Goal: Task Accomplishment & Management: Complete application form

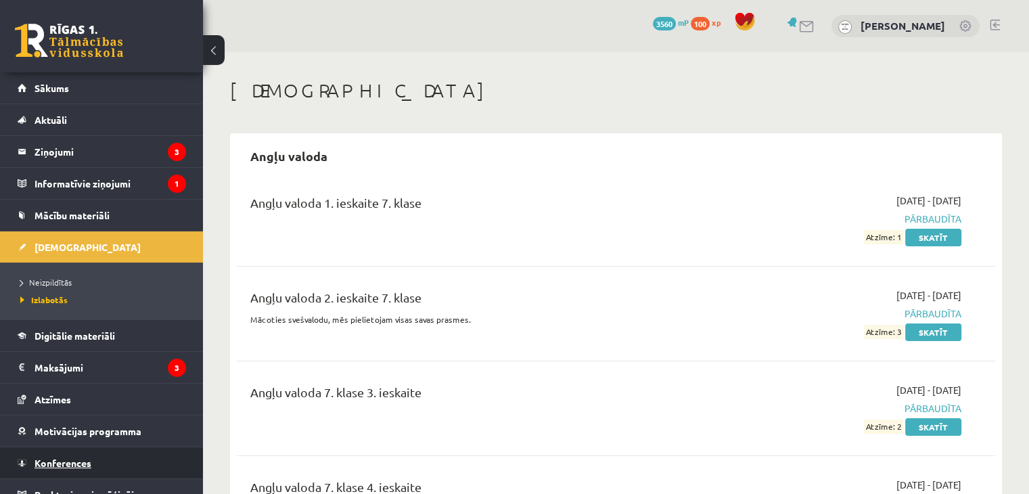
click at [90, 466] on span "Konferences" at bounding box center [63, 463] width 57 height 12
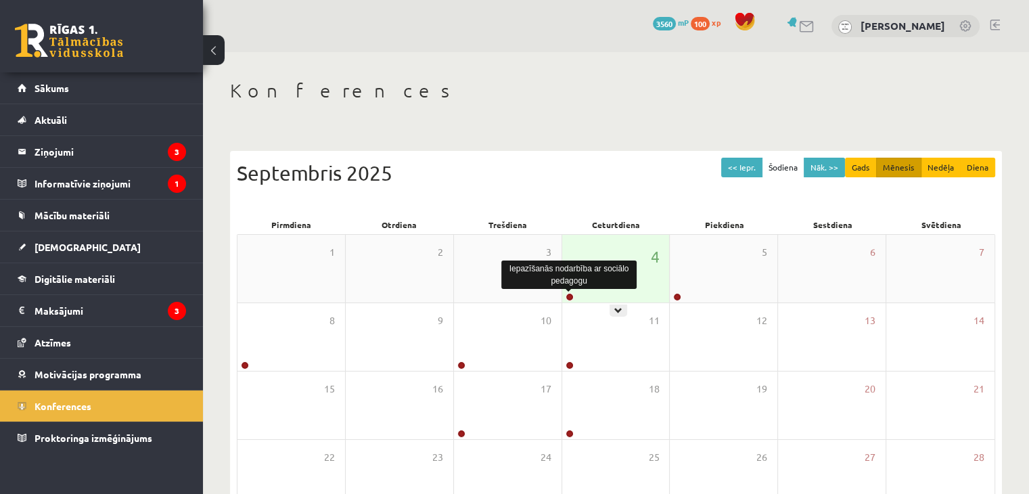
click at [566, 297] on link at bounding box center [570, 297] width 8 height 8
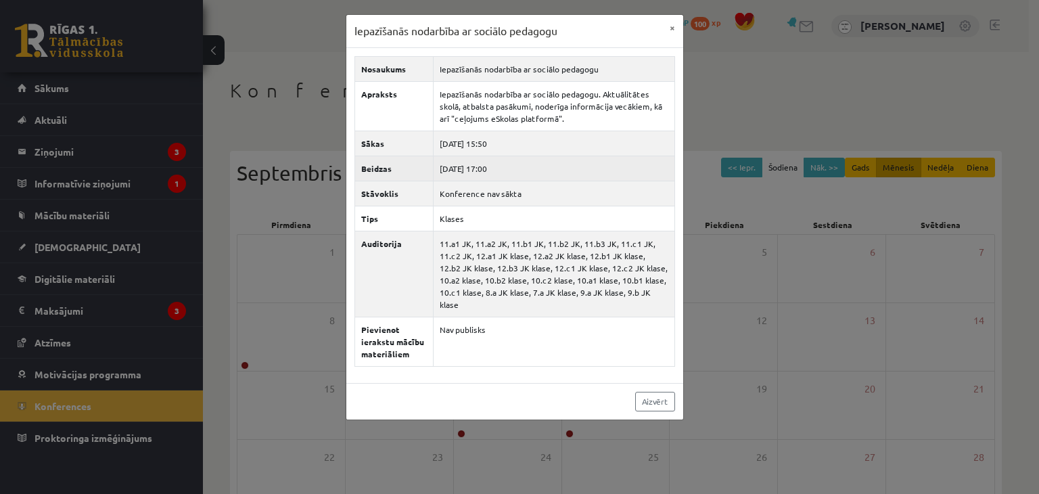
click at [587, 168] on td "[DATE] 17:00" at bounding box center [554, 168] width 242 height 25
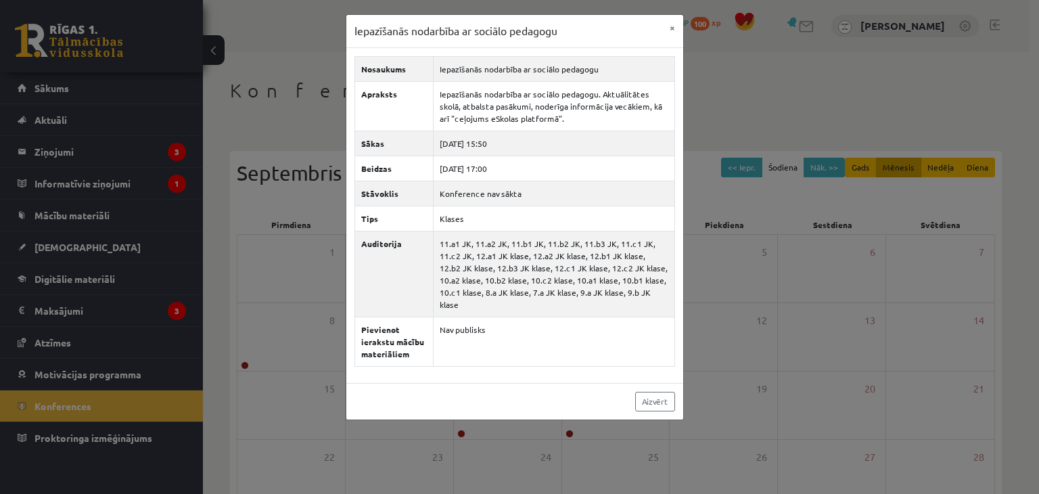
click at [744, 197] on div "Iepazīšanās nodarbība ar sociālo pedagogu × Nosaukums Iepazīšanās nodarbība ar …" at bounding box center [519, 247] width 1039 height 494
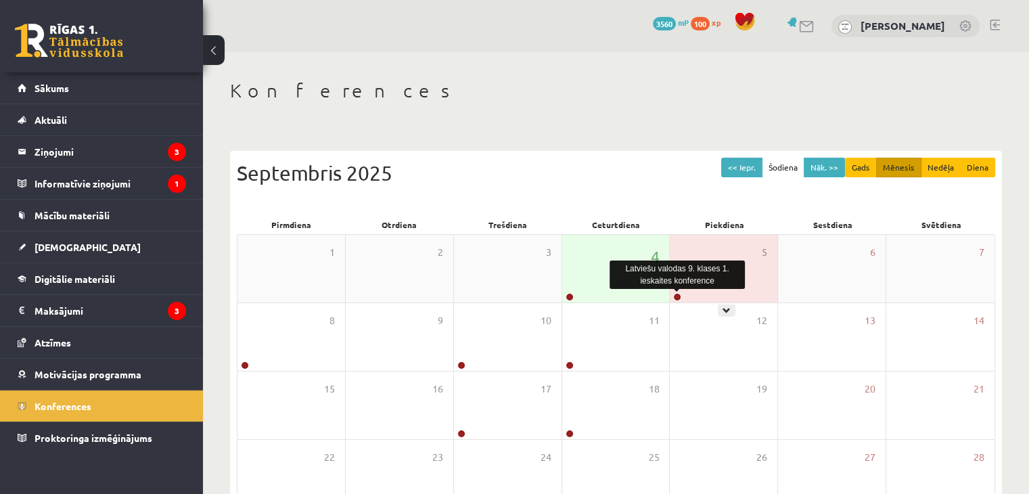
click at [677, 298] on link at bounding box center [677, 297] width 8 height 8
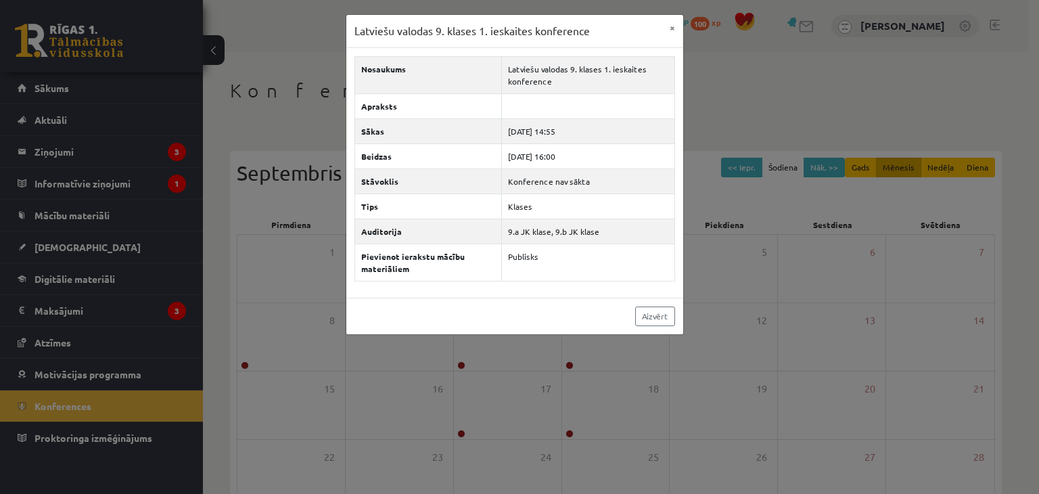
click at [844, 222] on div "Latviešu valodas 9. klases 1. ieskaites konference × Nosaukums Latviešu valodas…" at bounding box center [519, 247] width 1039 height 494
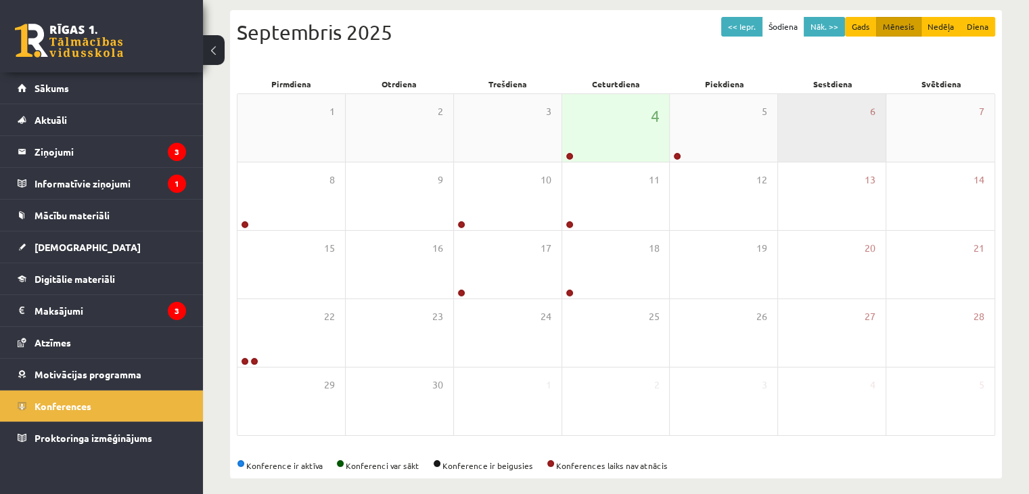
scroll to position [152, 0]
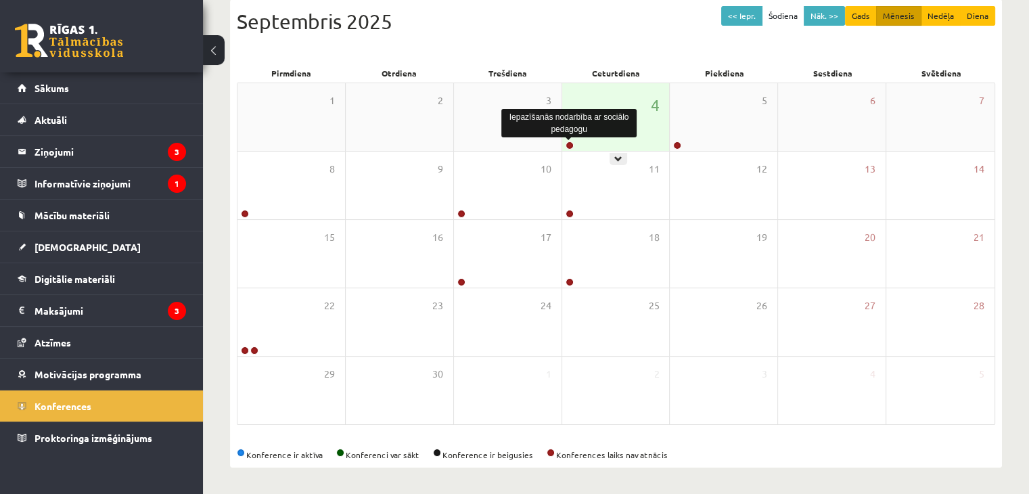
click at [569, 145] on link at bounding box center [570, 145] width 8 height 8
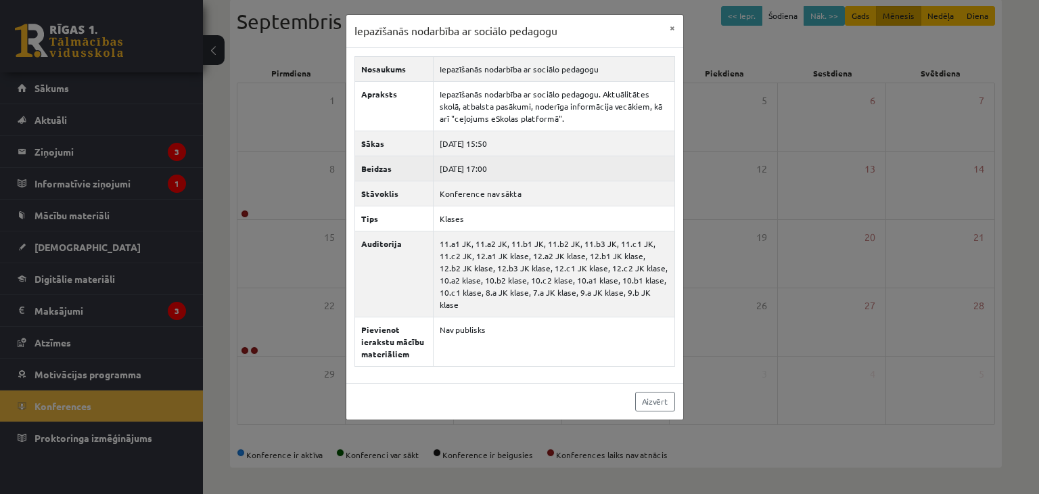
click at [564, 164] on td "2025-09-04 17:00" at bounding box center [554, 168] width 242 height 25
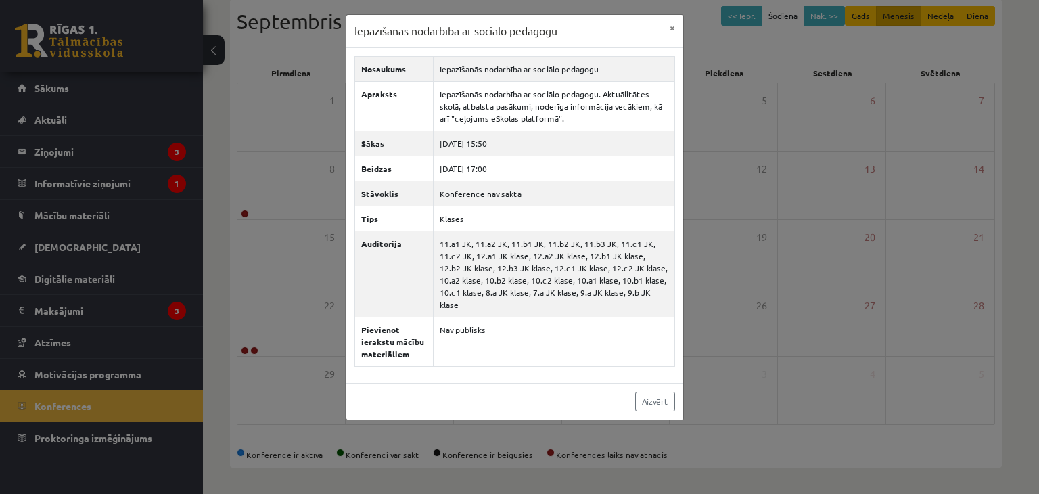
click at [43, 266] on div "Iepazīšanās nodarbība ar sociālo pedagogu × Nosaukums Iepazīšanās nodarbība ar …" at bounding box center [519, 247] width 1039 height 494
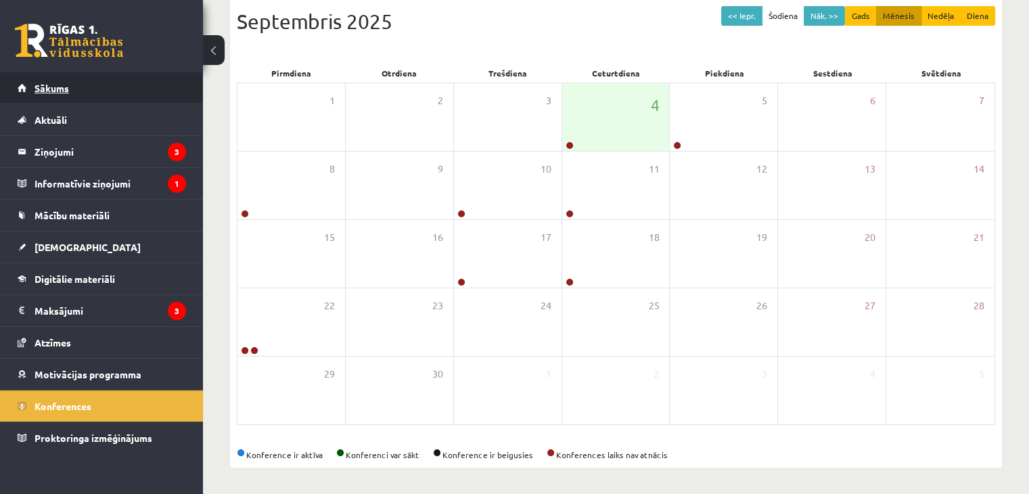
click at [83, 86] on link "Sākums" at bounding box center [102, 87] width 168 height 31
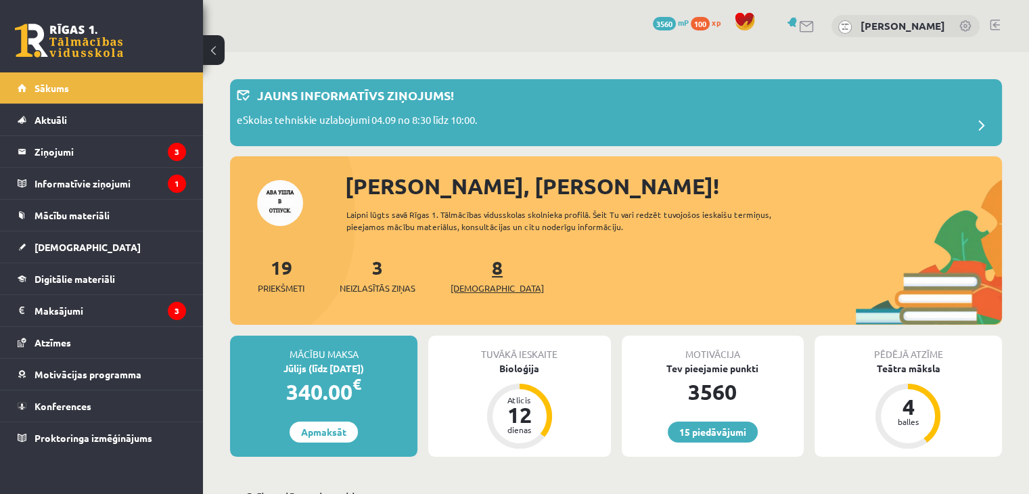
click at [471, 290] on span "[DEMOGRAPHIC_DATA]" at bounding box center [497, 288] width 93 height 14
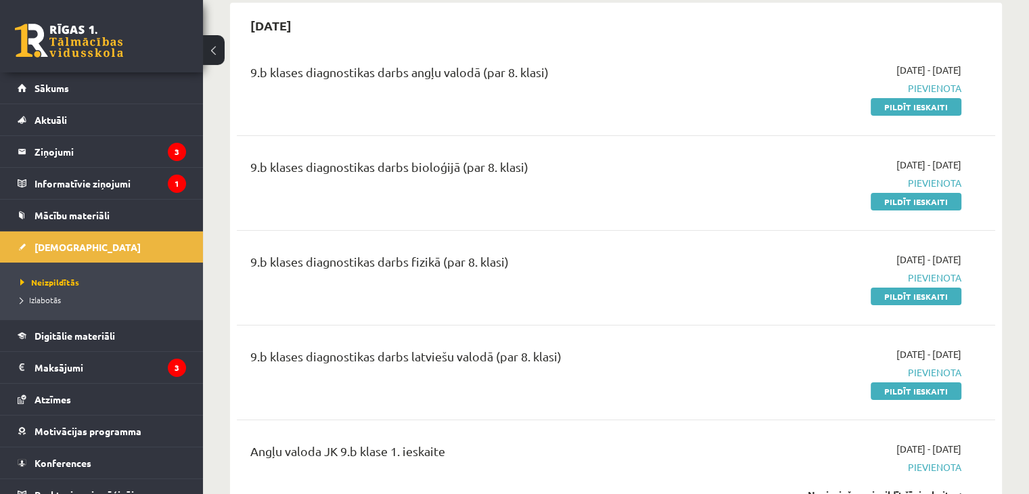
scroll to position [135, 0]
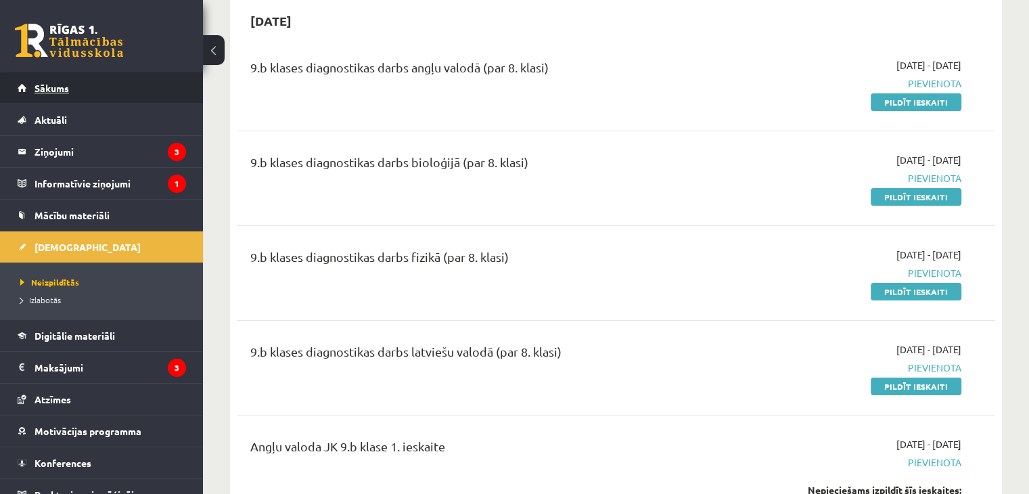
click at [73, 90] on link "Sākums" at bounding box center [102, 87] width 168 height 31
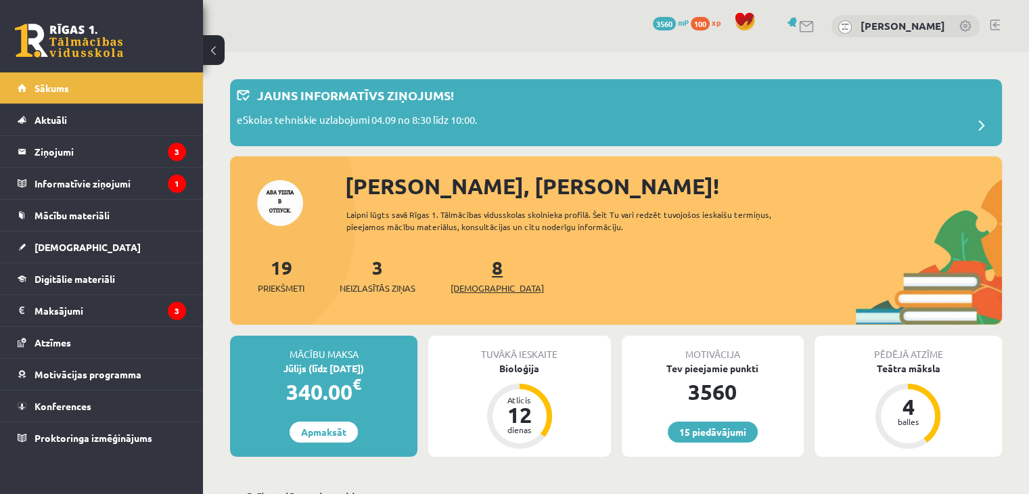
click at [473, 290] on span "[DEMOGRAPHIC_DATA]" at bounding box center [497, 288] width 93 height 14
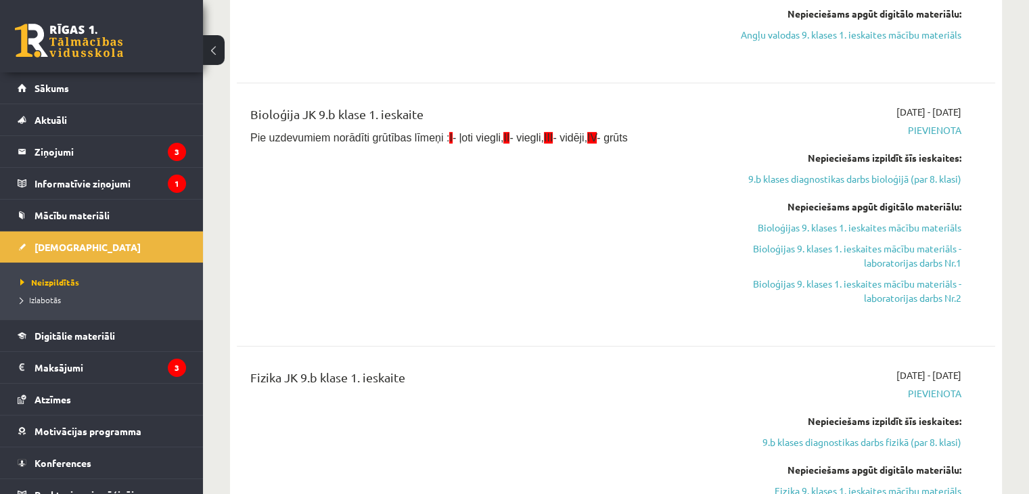
scroll to position [677, 0]
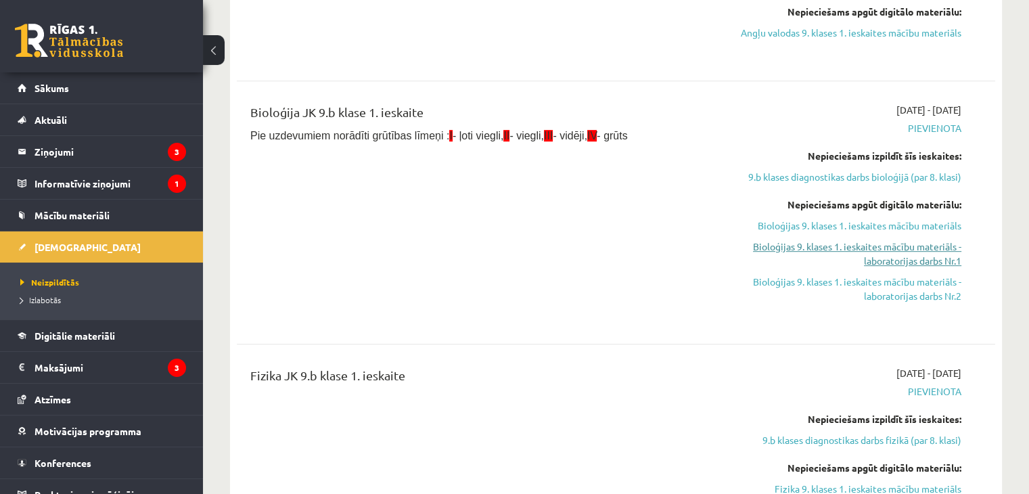
click at [840, 248] on link "Bioloģijas 9. klases 1. ieskaites mācību materiāls - laboratorijas darbs Nr.1" at bounding box center [849, 254] width 223 height 28
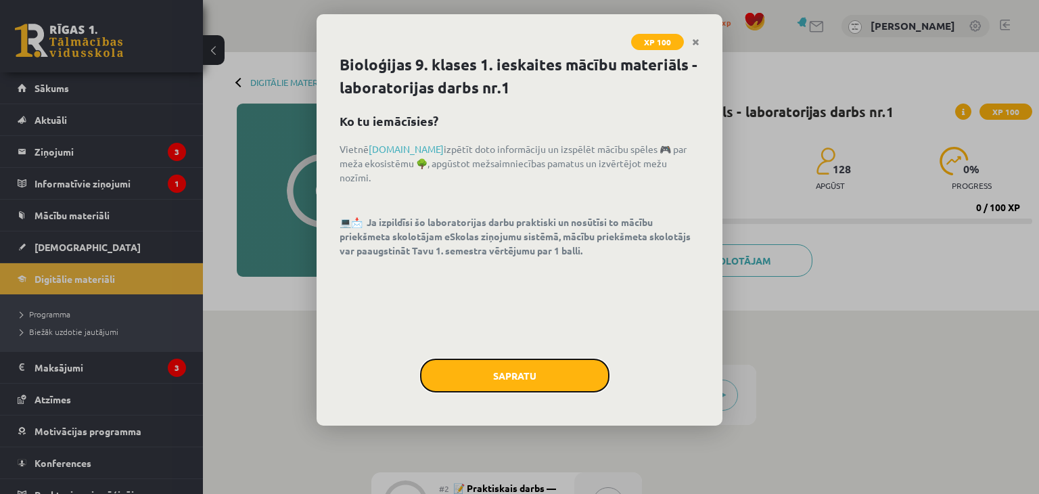
drag, startPoint x: 530, startPoint y: 376, endPoint x: 549, endPoint y: 355, distance: 28.8
click at [532, 377] on button "Sapratu" at bounding box center [514, 376] width 189 height 34
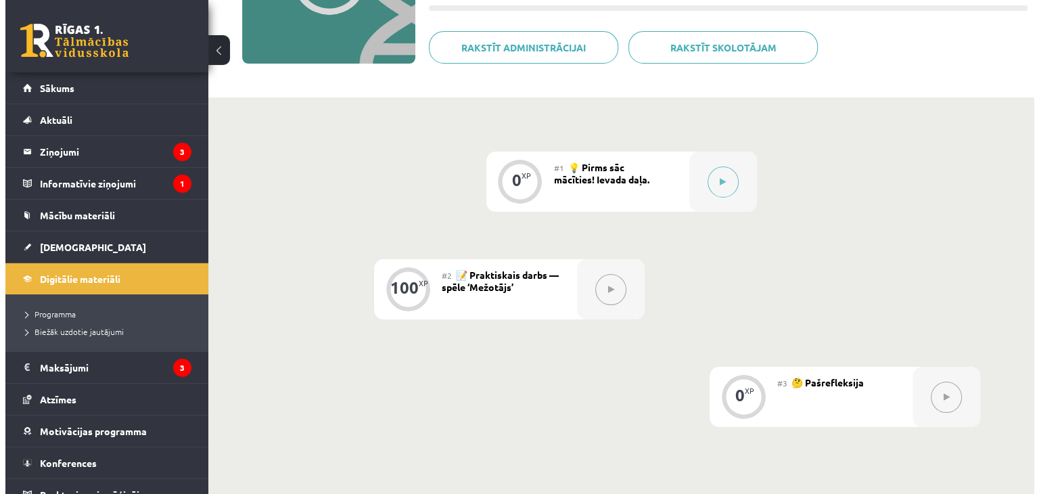
scroll to position [180, 0]
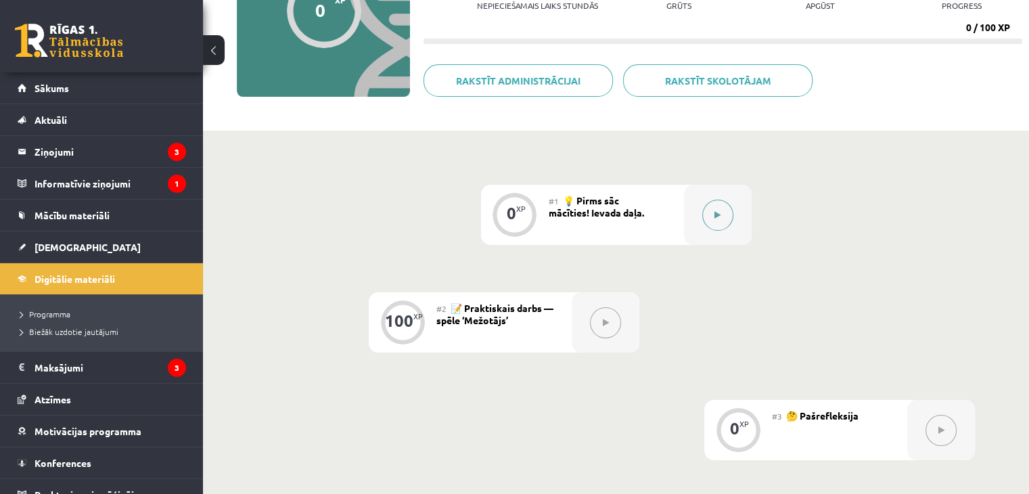
click at [714, 214] on icon at bounding box center [717, 215] width 6 height 8
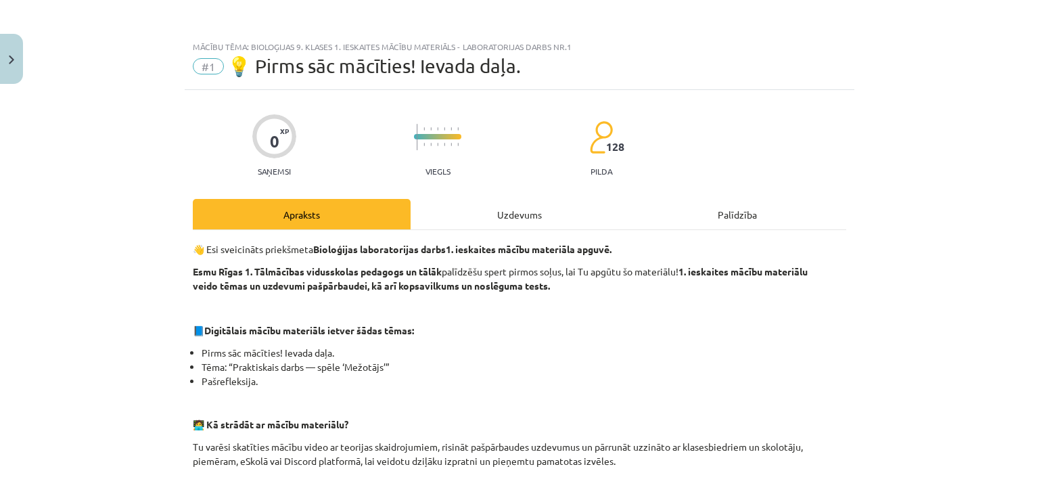
click at [490, 220] on div "Uzdevums" at bounding box center [520, 214] width 218 height 30
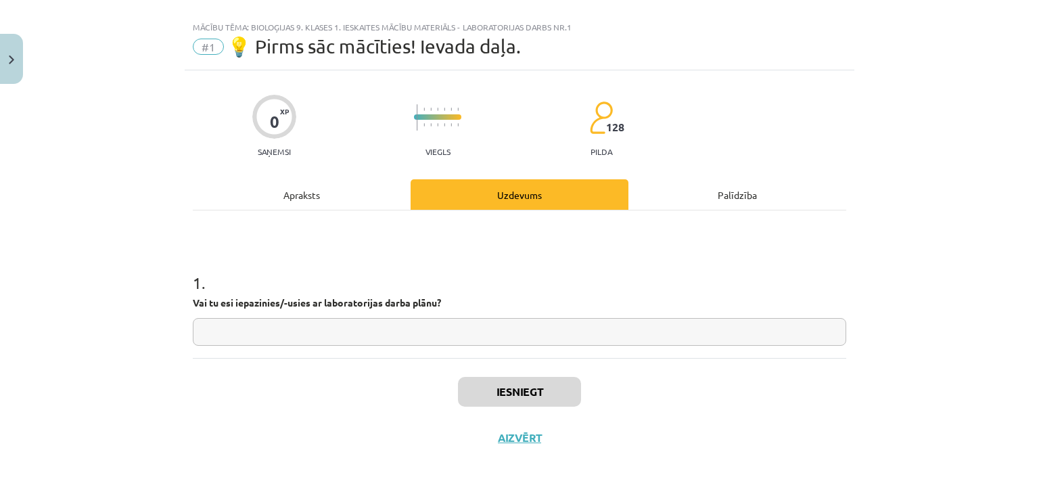
click at [286, 337] on input "text" at bounding box center [520, 332] width 654 height 28
type input "*"
type input "***"
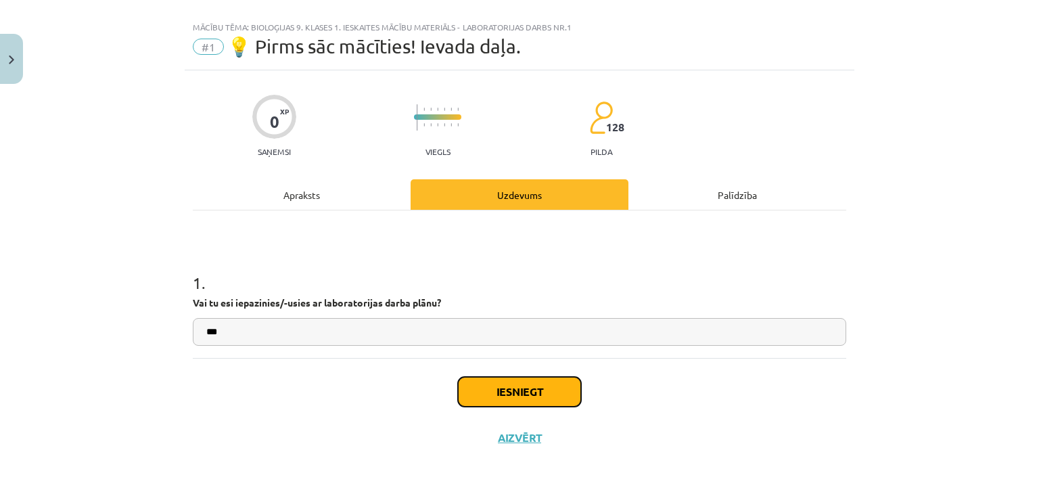
click at [490, 394] on button "Iesniegt" at bounding box center [519, 392] width 123 height 30
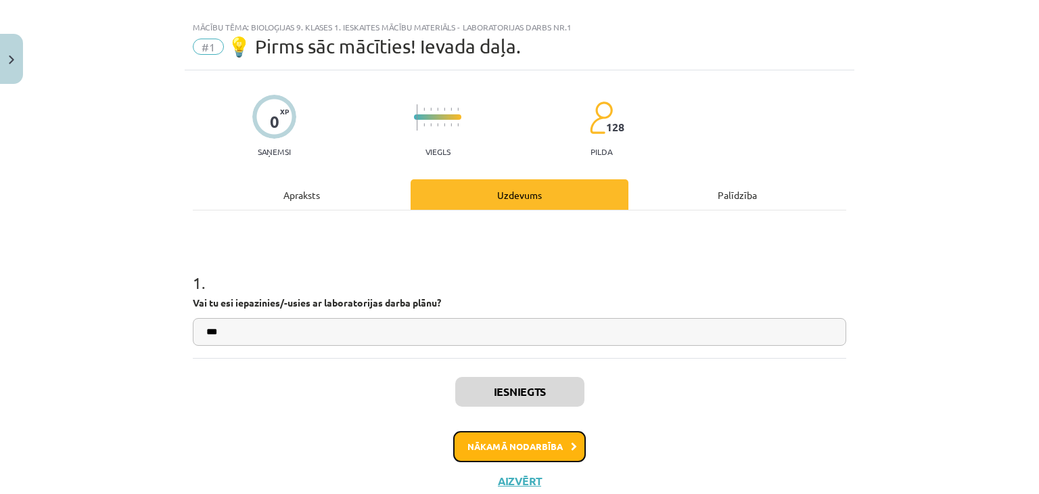
click at [533, 450] on button "Nākamā nodarbība" at bounding box center [519, 446] width 133 height 31
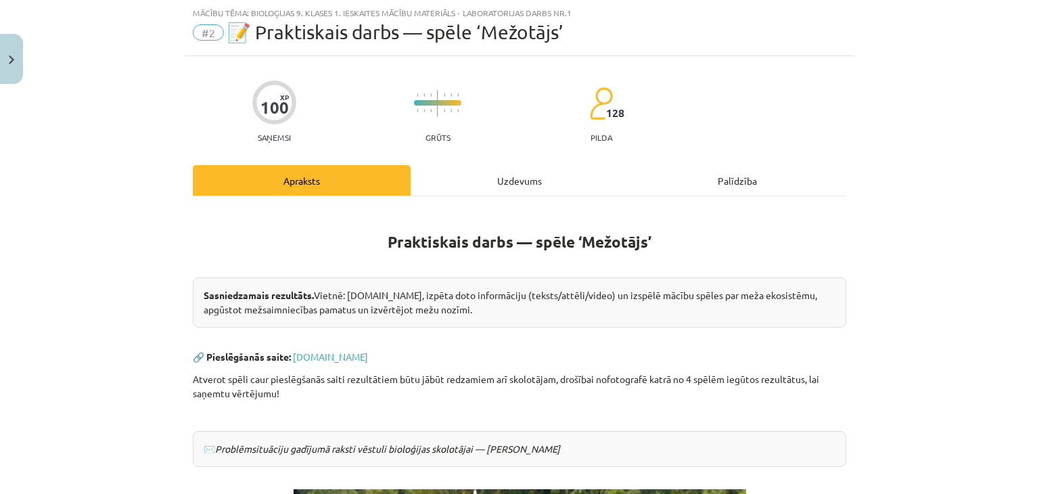
click at [501, 186] on div "Uzdevums" at bounding box center [520, 180] width 218 height 30
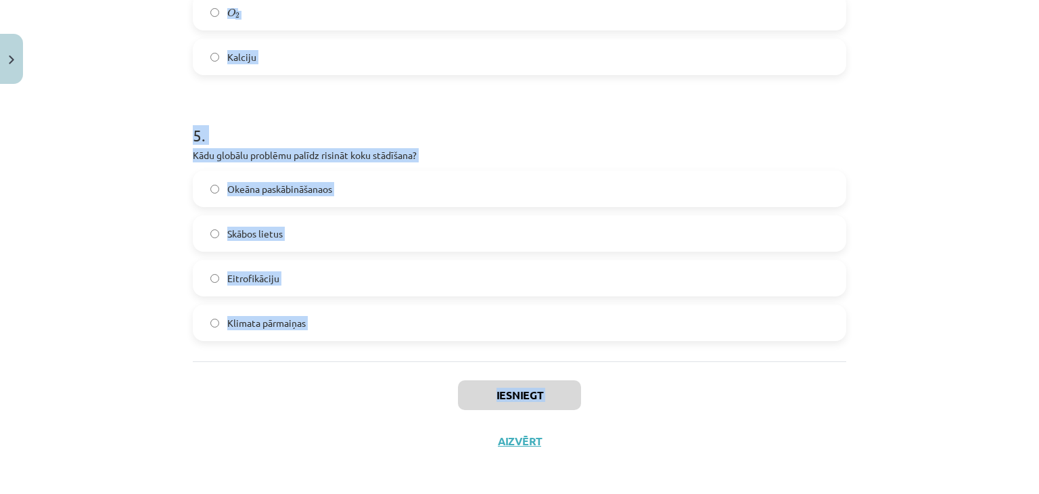
scroll to position [1189, 0]
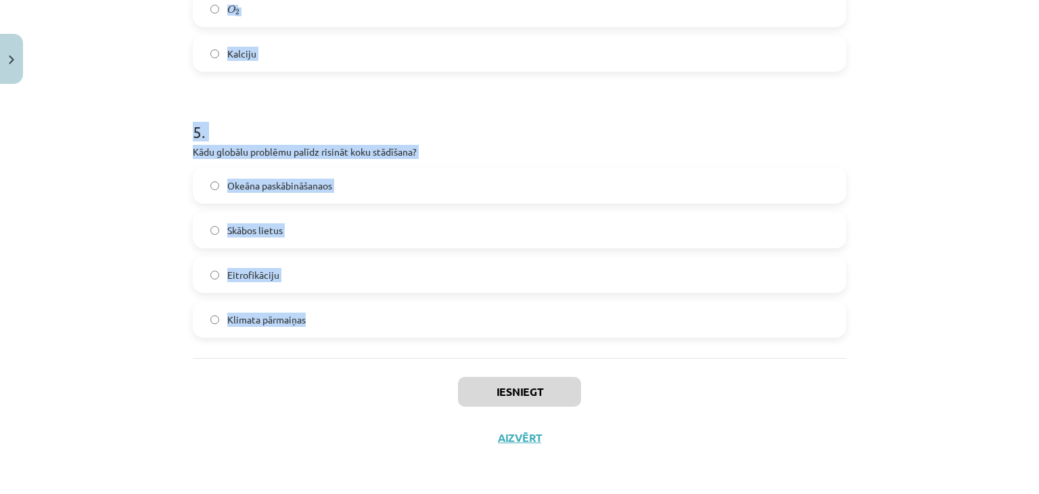
drag, startPoint x: 187, startPoint y: 132, endPoint x: 334, endPoint y: 326, distance: 243.4
copy form "1 . Latvijas teritorijā pēdējo 100 gadu laikā mežu platība ir: Palielinājusies …"
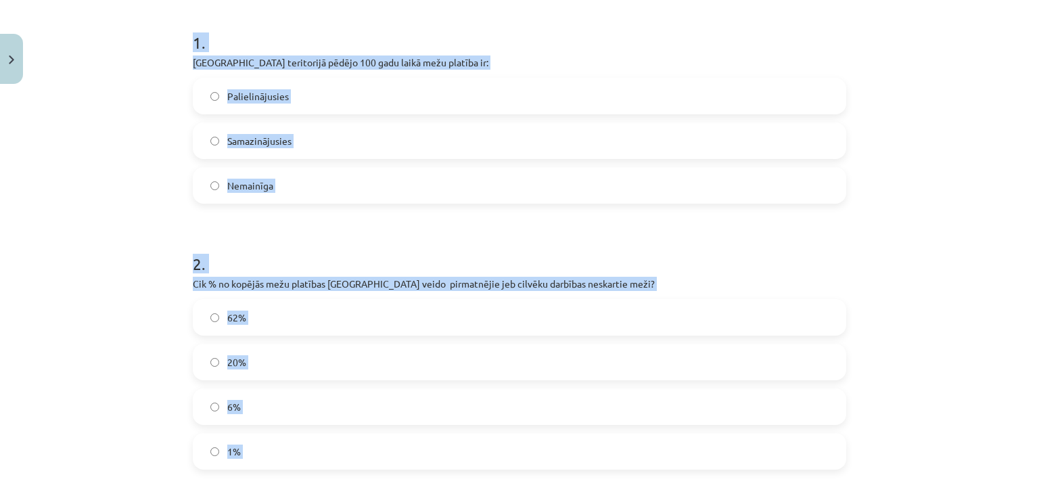
scroll to position [242, 0]
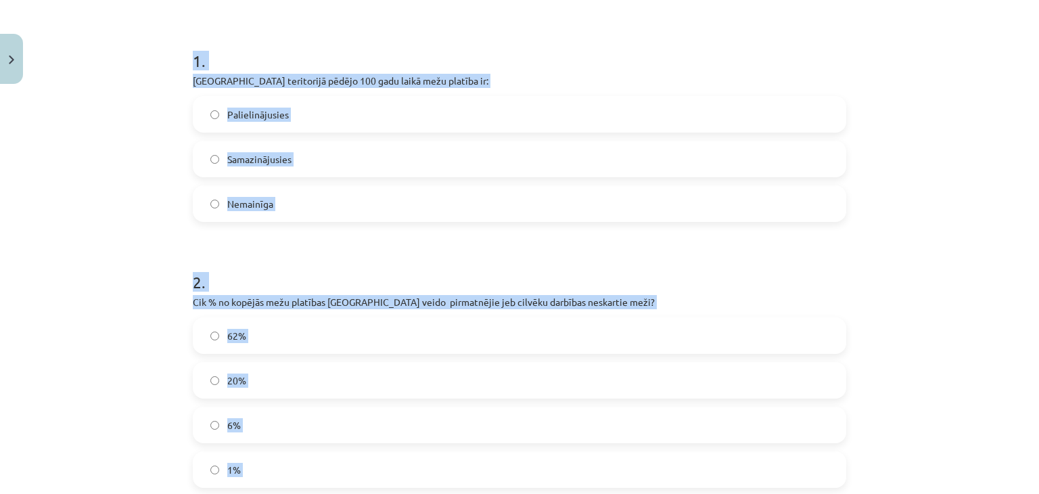
click at [290, 113] on label "Palielinājusies" at bounding box center [519, 114] width 651 height 34
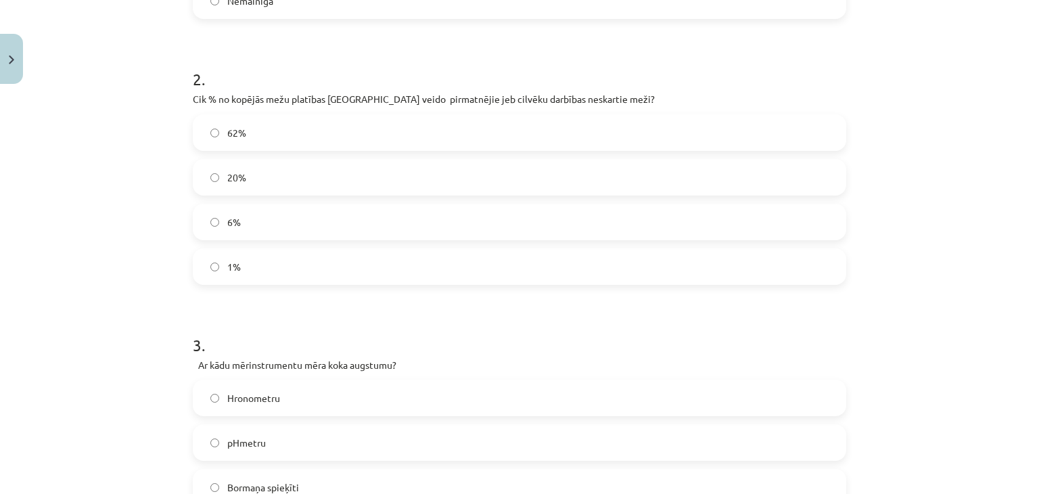
click at [258, 277] on label "1%" at bounding box center [519, 267] width 651 height 34
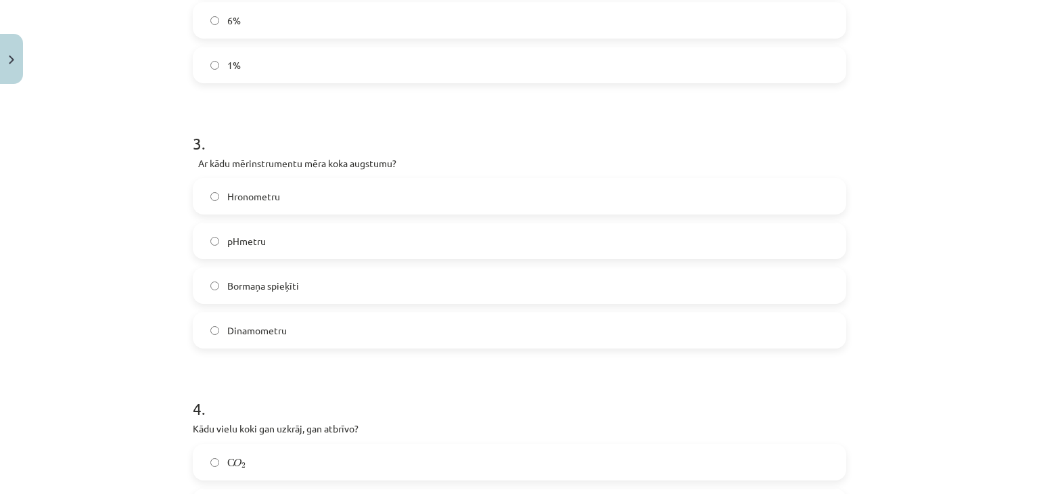
scroll to position [647, 0]
click at [254, 284] on span "Bormaņa spieķīti" at bounding box center [263, 284] width 72 height 14
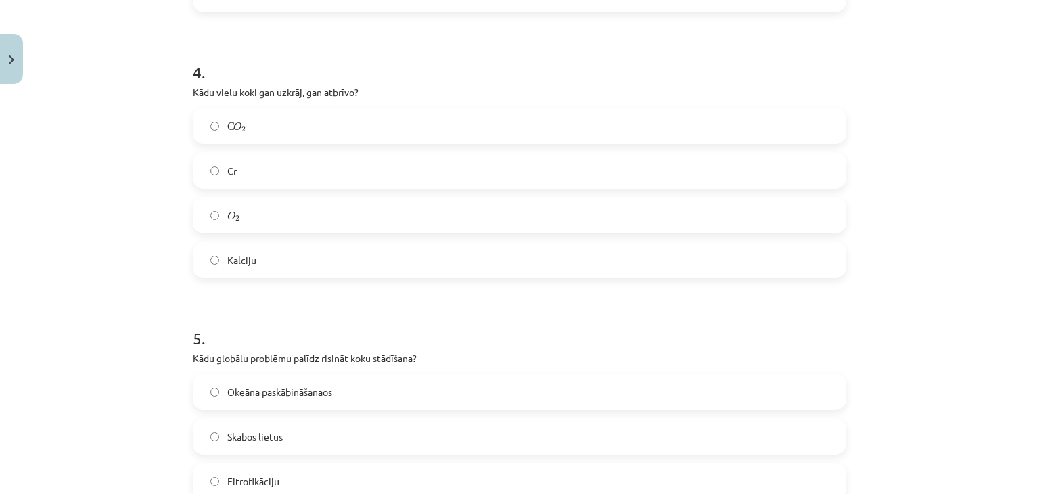
scroll to position [986, 0]
click at [269, 208] on label "O 2 O 2" at bounding box center [519, 212] width 651 height 34
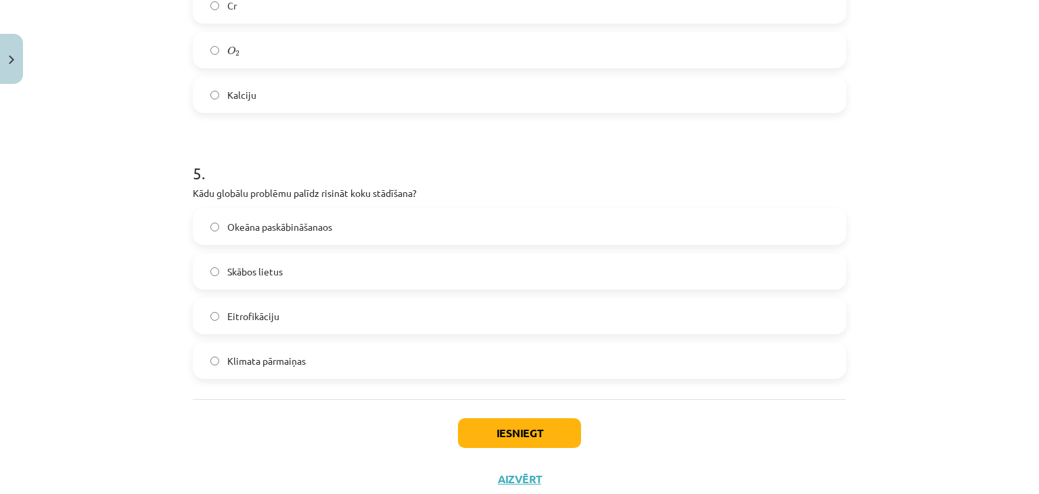
scroll to position [1189, 0]
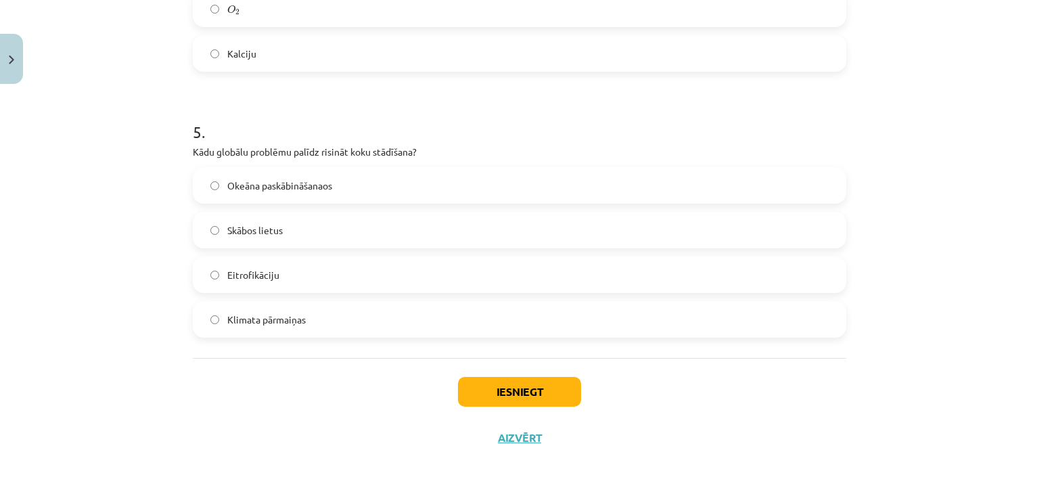
click at [238, 321] on span "Klimata pārmaiņas" at bounding box center [266, 320] width 78 height 14
click at [517, 396] on button "Iesniegt" at bounding box center [519, 392] width 123 height 30
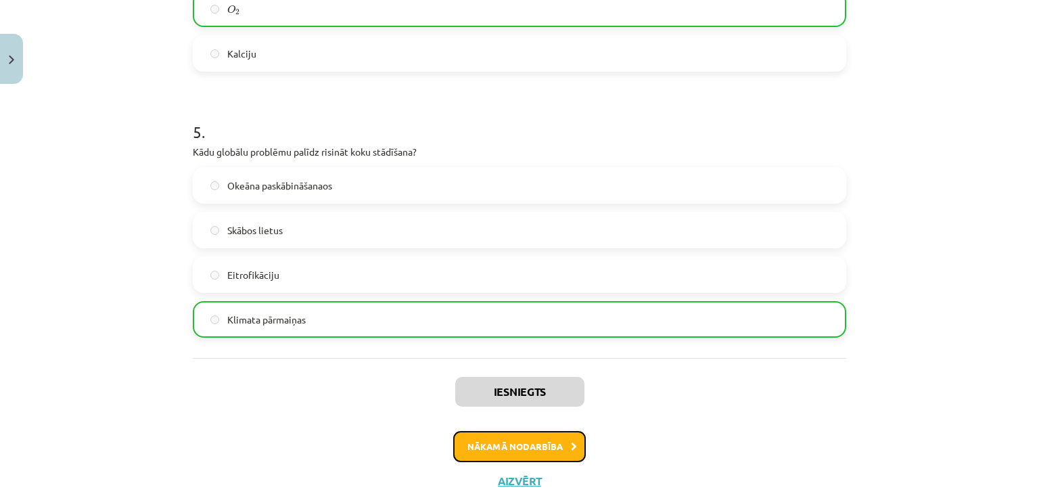
click at [492, 451] on button "Nākamā nodarbība" at bounding box center [519, 446] width 133 height 31
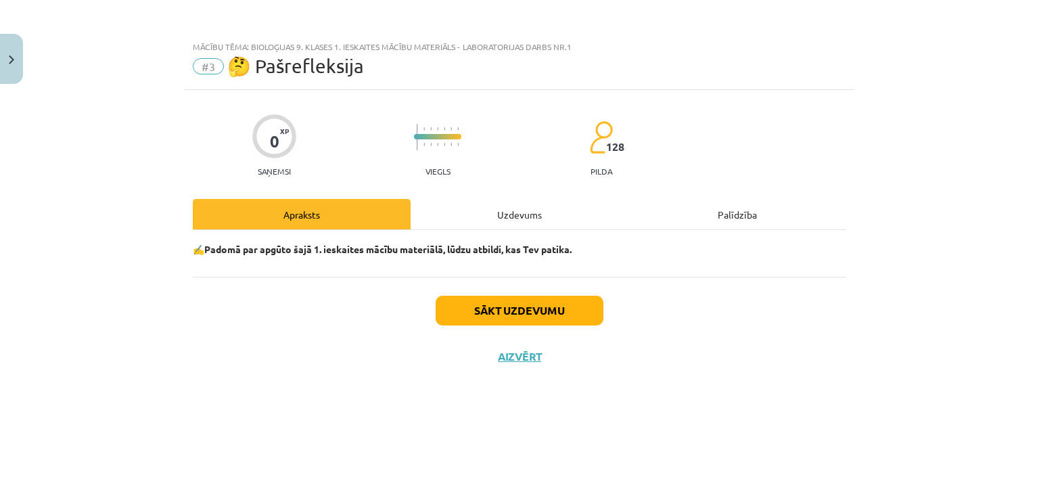
click at [526, 218] on div "Uzdevums" at bounding box center [520, 214] width 218 height 30
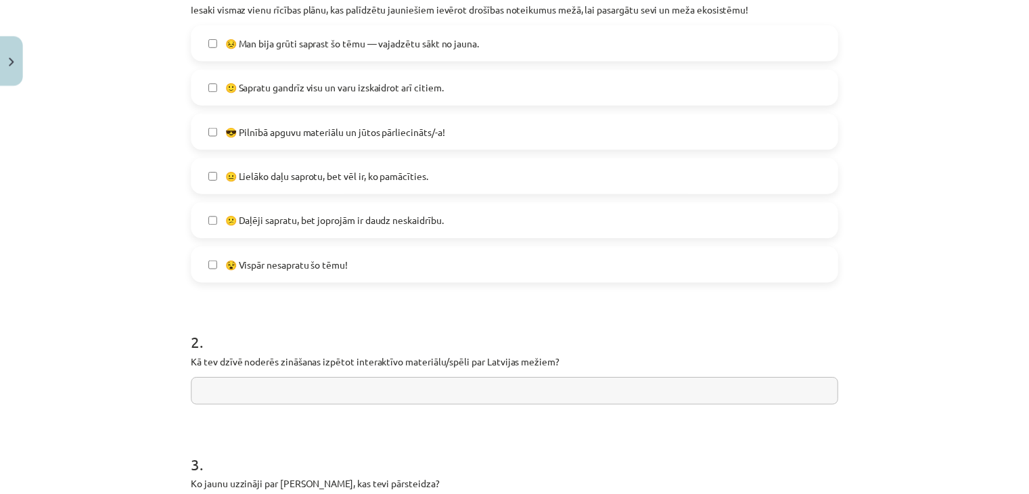
scroll to position [474, 0]
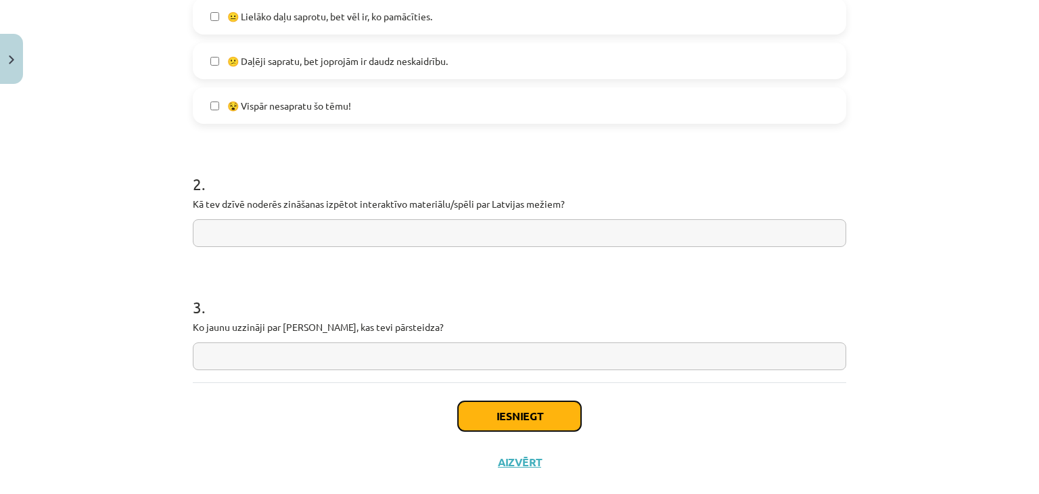
click at [496, 423] on button "Iesniegt" at bounding box center [519, 416] width 123 height 30
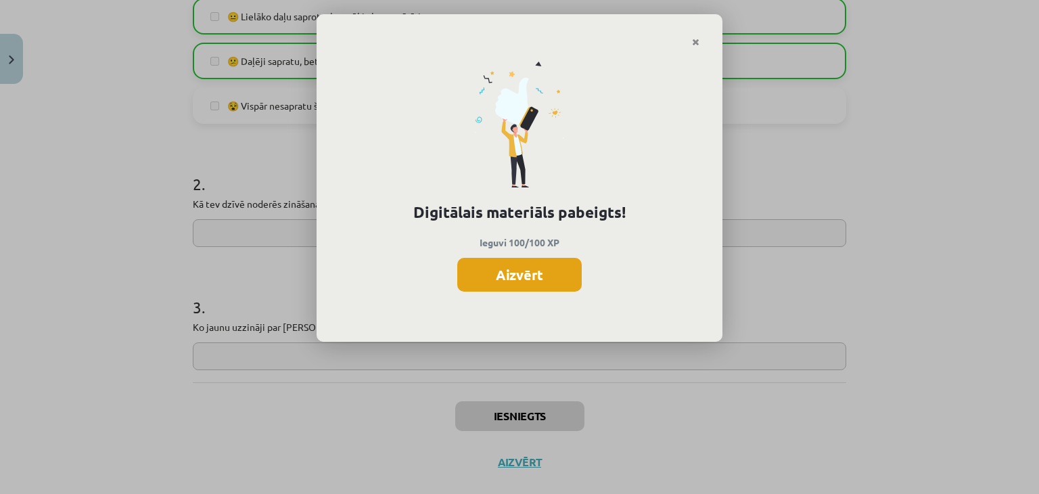
click at [506, 281] on button "Aizvērt" at bounding box center [519, 275] width 124 height 34
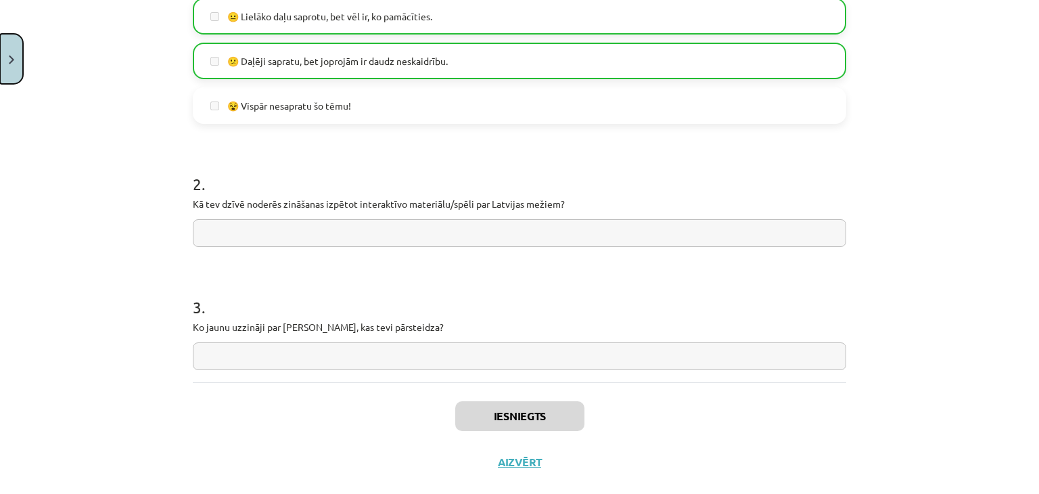
click at [17, 53] on button "Close" at bounding box center [11, 59] width 23 height 50
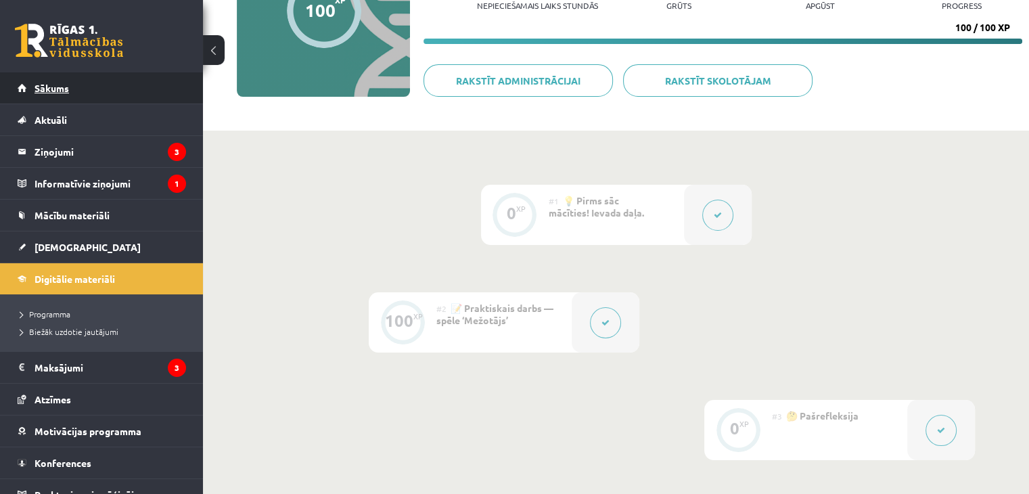
click at [93, 95] on link "Sākums" at bounding box center [102, 87] width 168 height 31
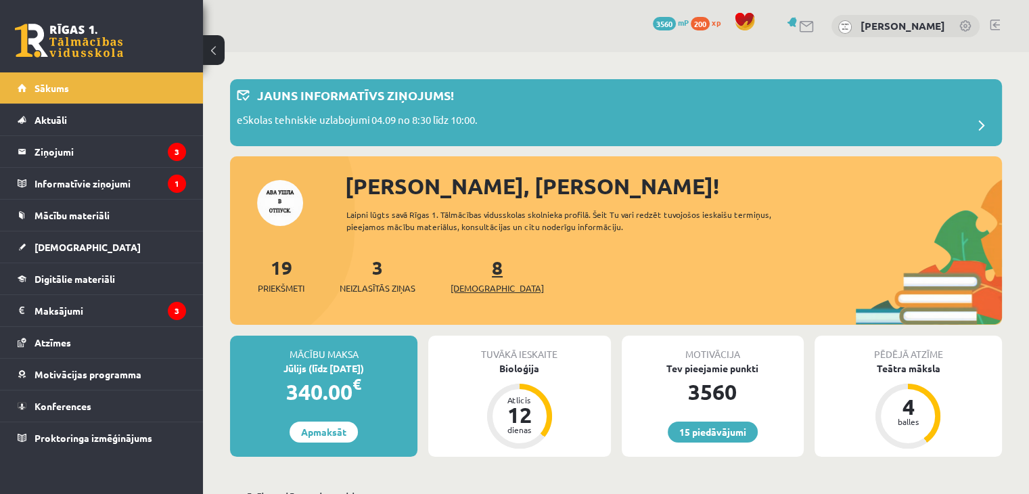
click at [478, 290] on span "[DEMOGRAPHIC_DATA]" at bounding box center [497, 288] width 93 height 14
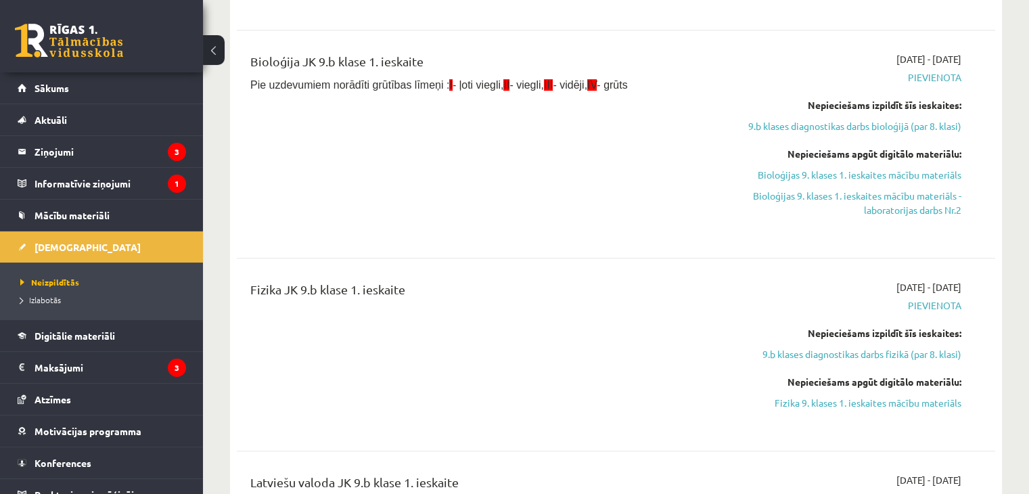
scroll to position [744, 0]
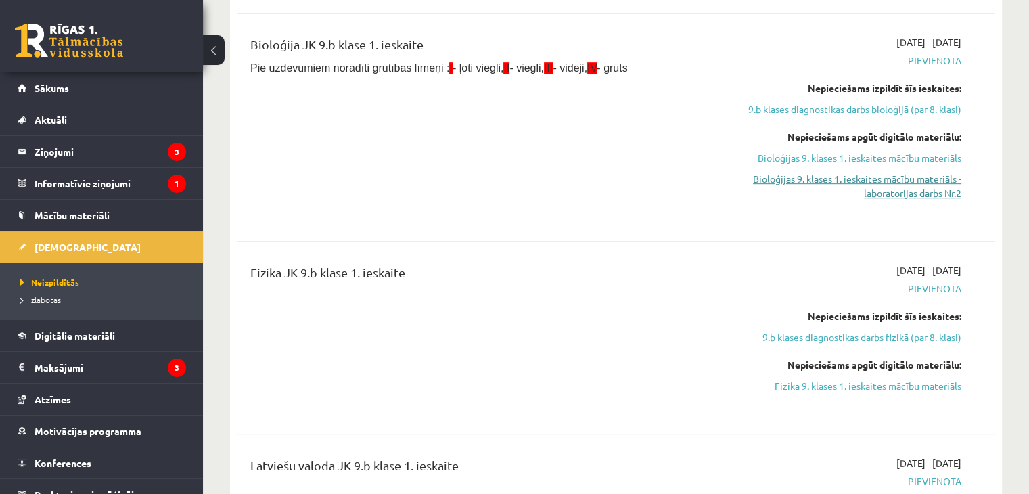
click at [826, 185] on link "Bioloģijas 9. klases 1. ieskaites mācību materiāls - laboratorijas darbs Nr.2" at bounding box center [849, 186] width 223 height 28
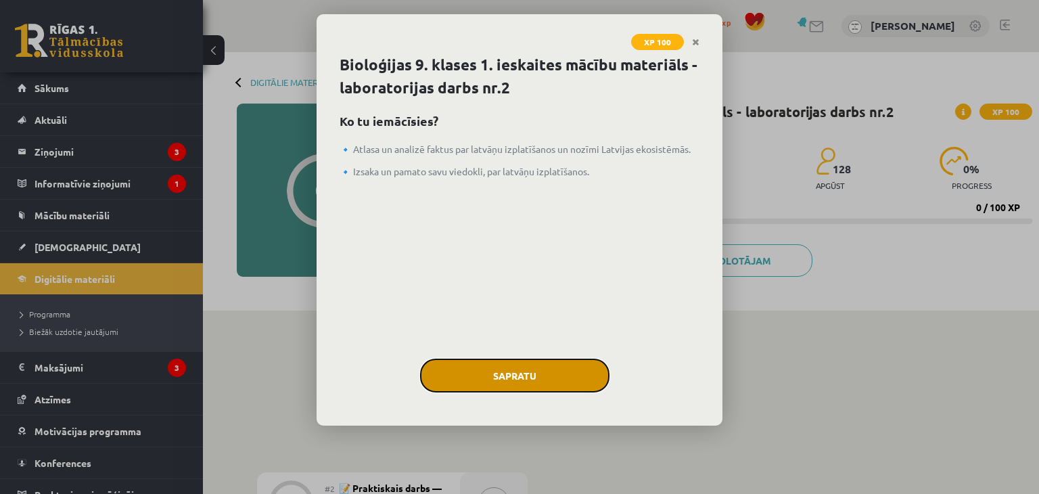
click at [482, 371] on button "Sapratu" at bounding box center [514, 376] width 189 height 34
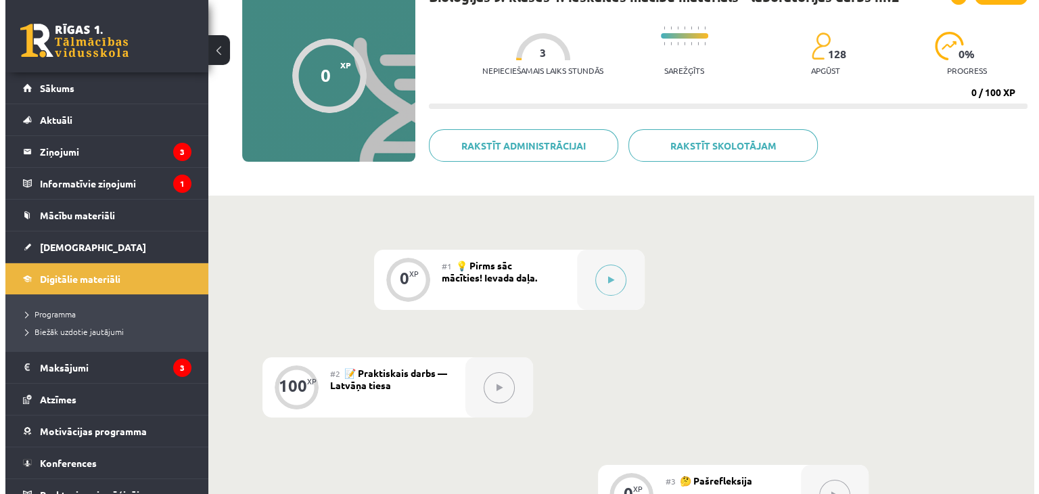
scroll to position [135, 0]
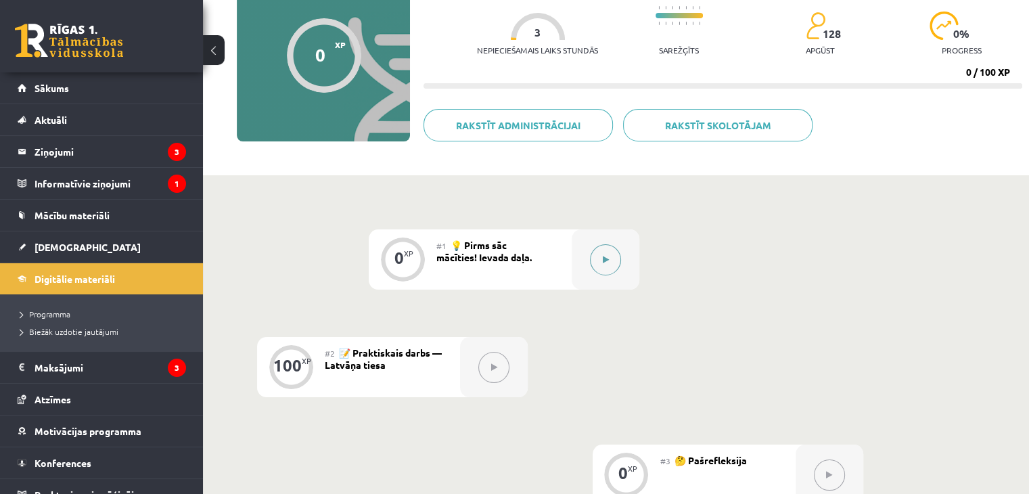
click at [600, 260] on button at bounding box center [605, 259] width 31 height 31
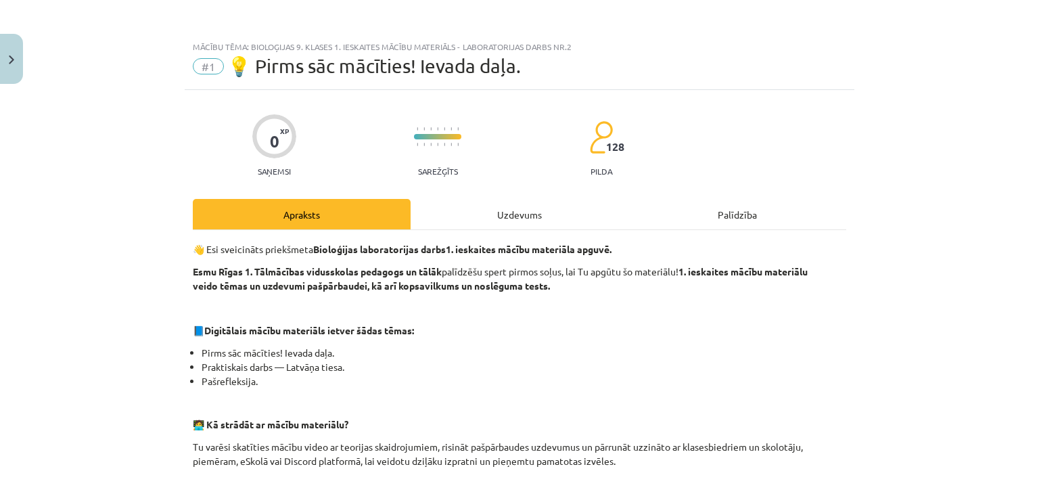
click at [517, 221] on div "Uzdevums" at bounding box center [520, 214] width 218 height 30
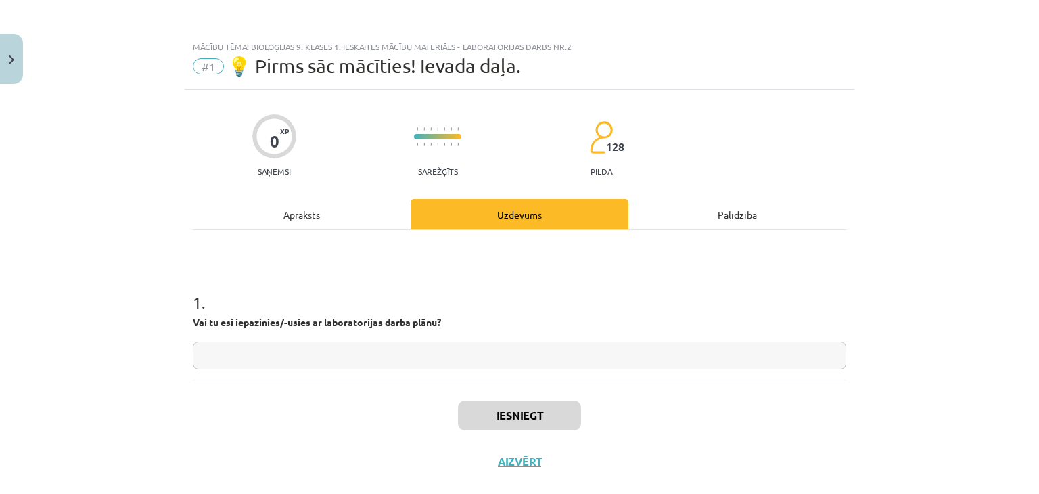
scroll to position [24, 0]
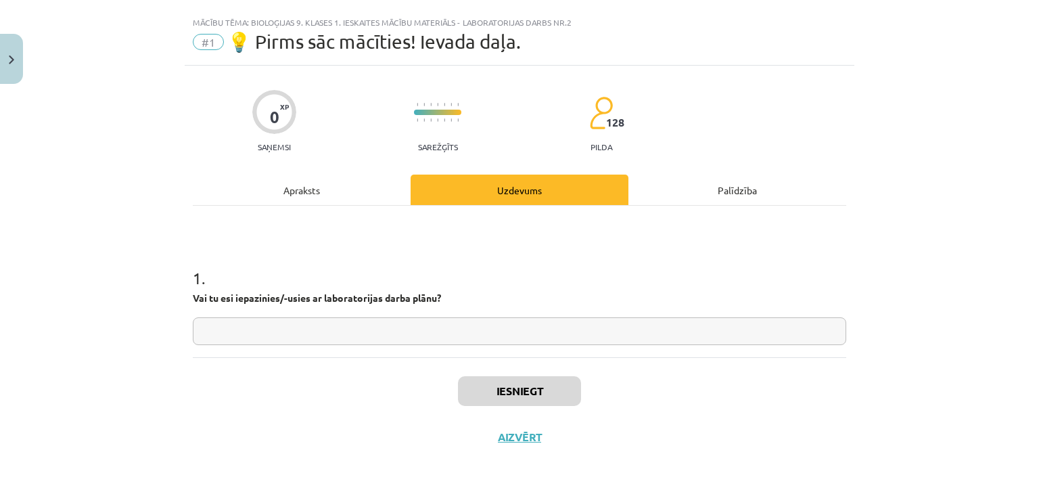
click at [230, 339] on input "text" at bounding box center [520, 331] width 654 height 28
type input "*"
type input "***"
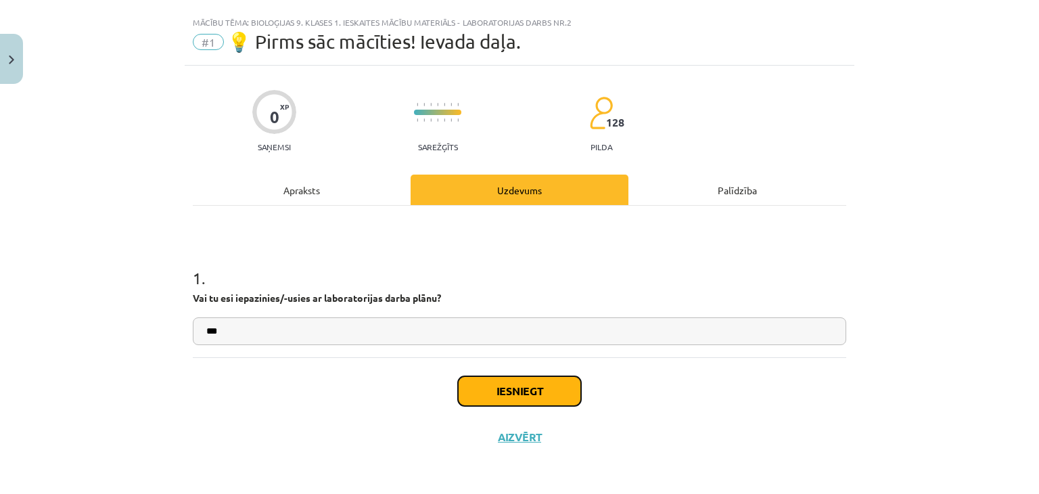
click at [526, 388] on button "Iesniegt" at bounding box center [519, 391] width 123 height 30
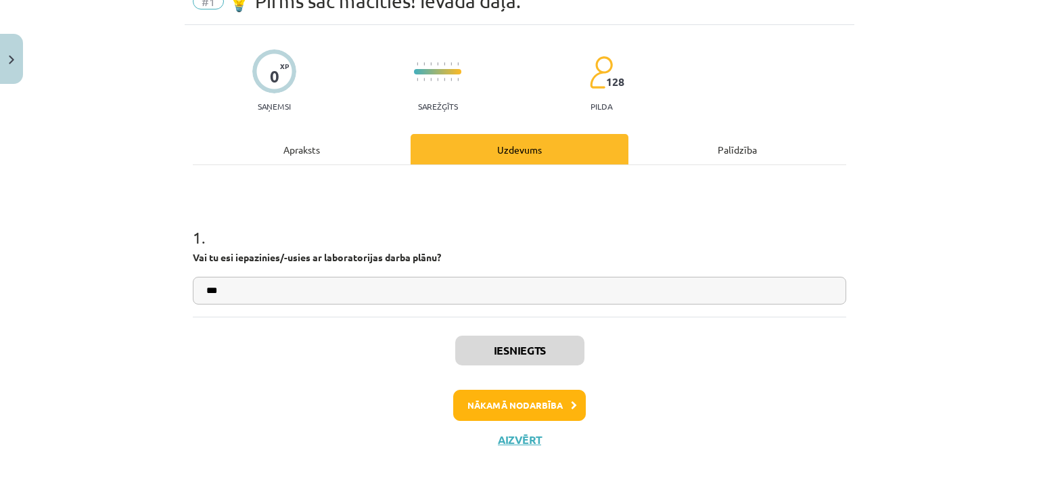
scroll to position [67, 0]
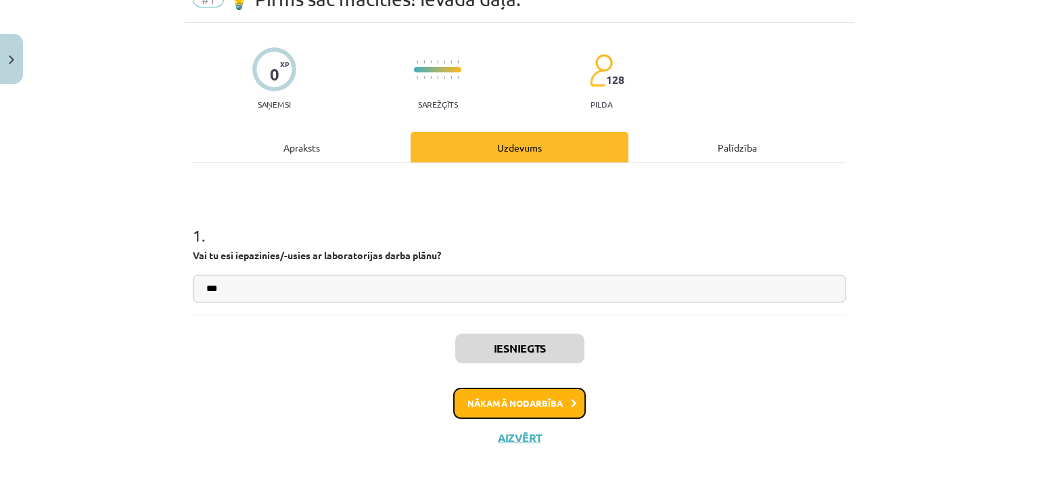
click at [484, 403] on button "Nākamā nodarbība" at bounding box center [519, 403] width 133 height 31
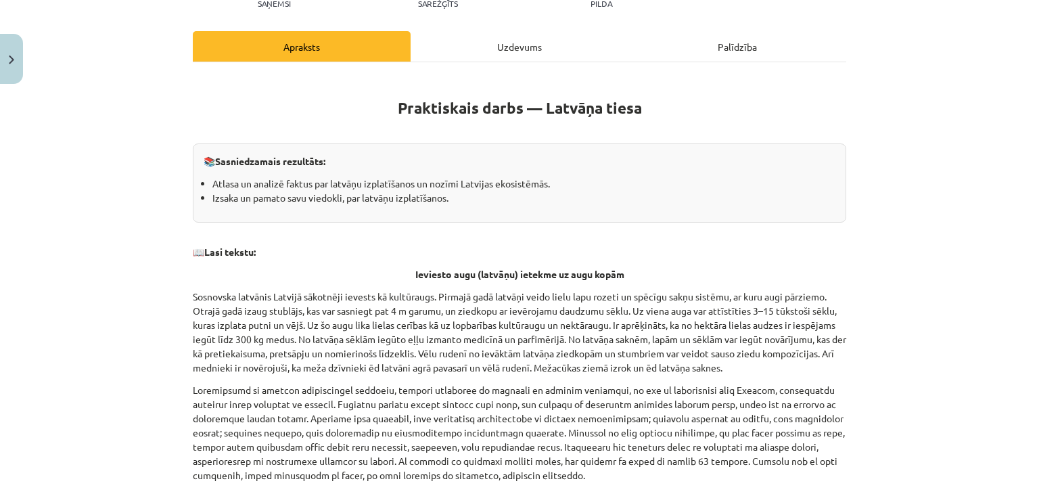
scroll to position [169, 0]
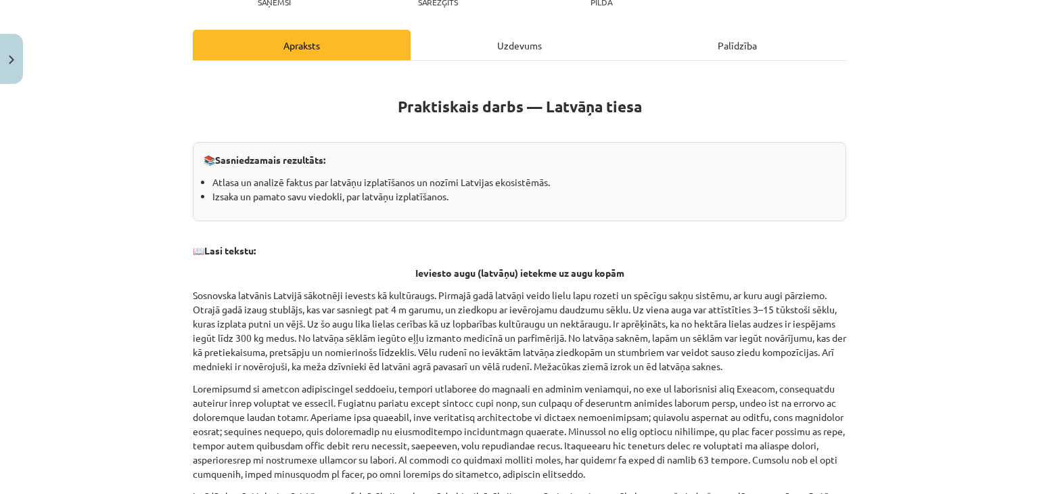
click at [482, 39] on div "Uzdevums" at bounding box center [520, 45] width 218 height 30
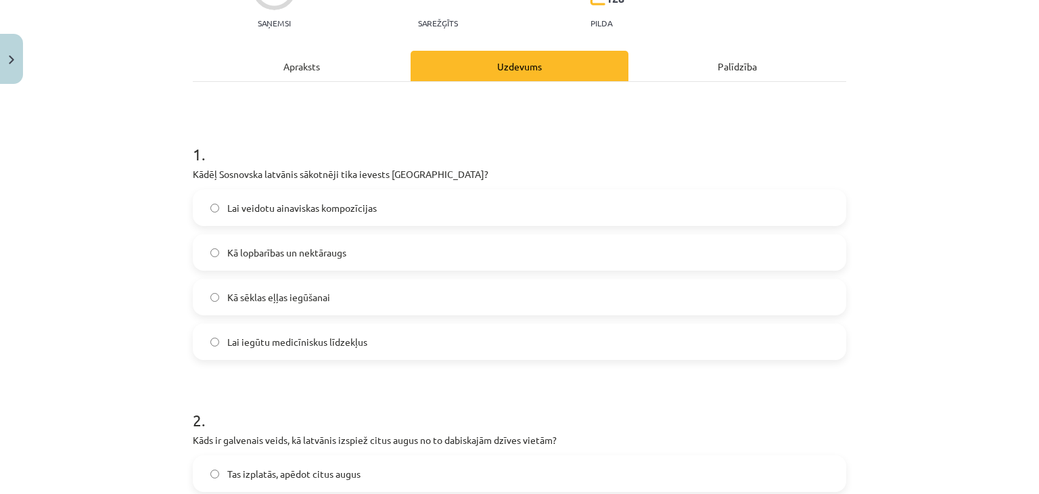
scroll to position [237, 0]
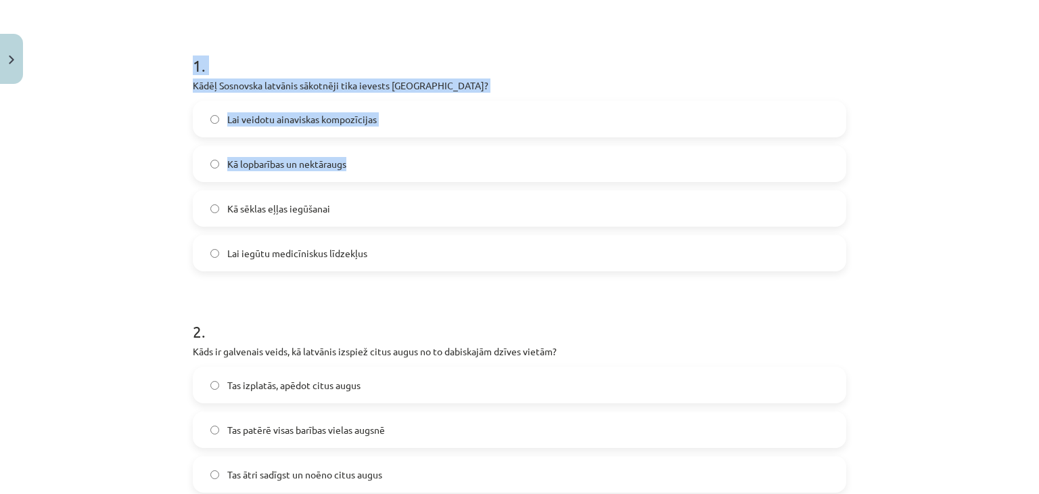
drag, startPoint x: 187, startPoint y: 63, endPoint x: 442, endPoint y: 145, distance: 267.9
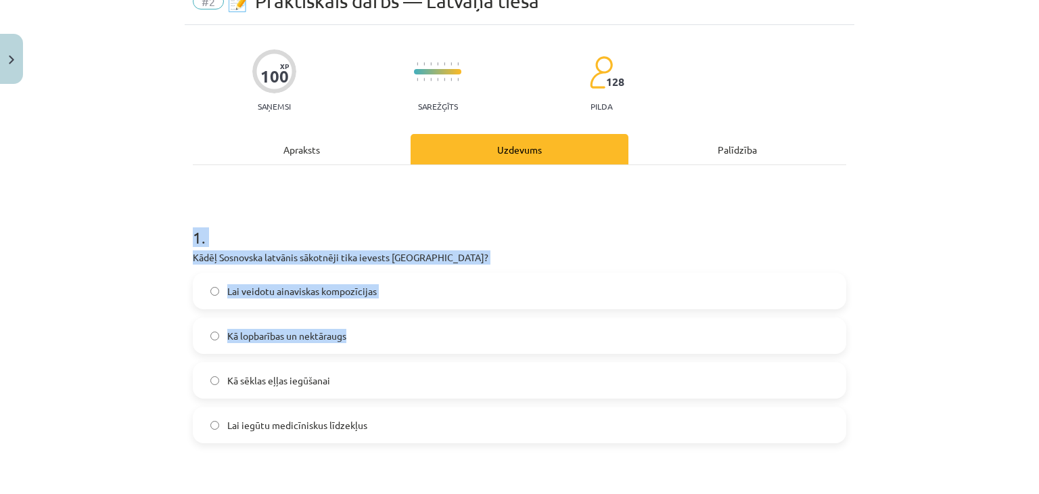
scroll to position [68, 0]
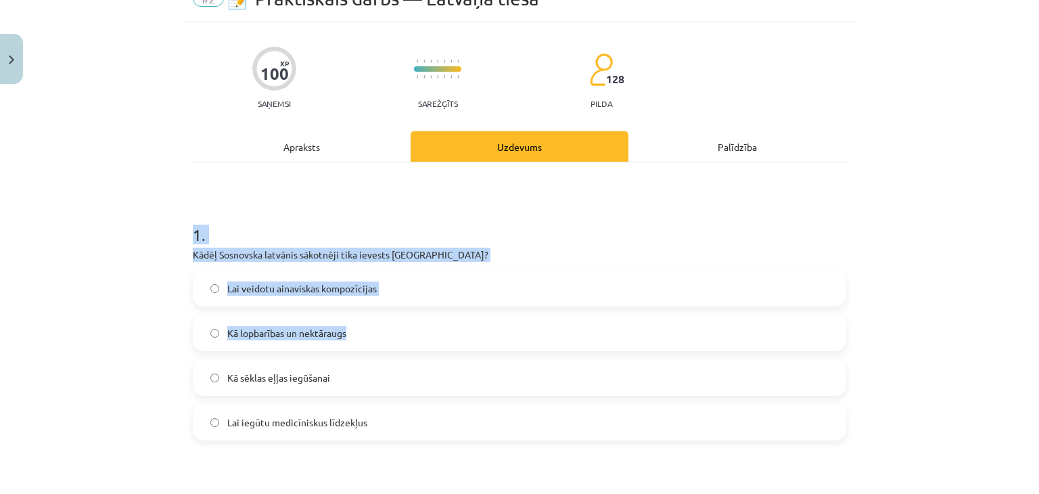
click at [470, 219] on h1 "1 ." at bounding box center [520, 223] width 654 height 42
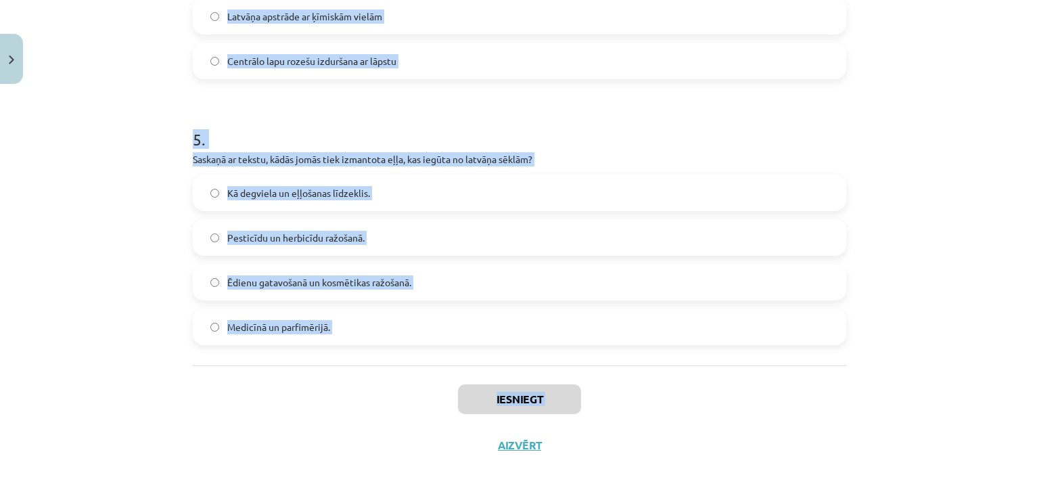
scroll to position [1234, 0]
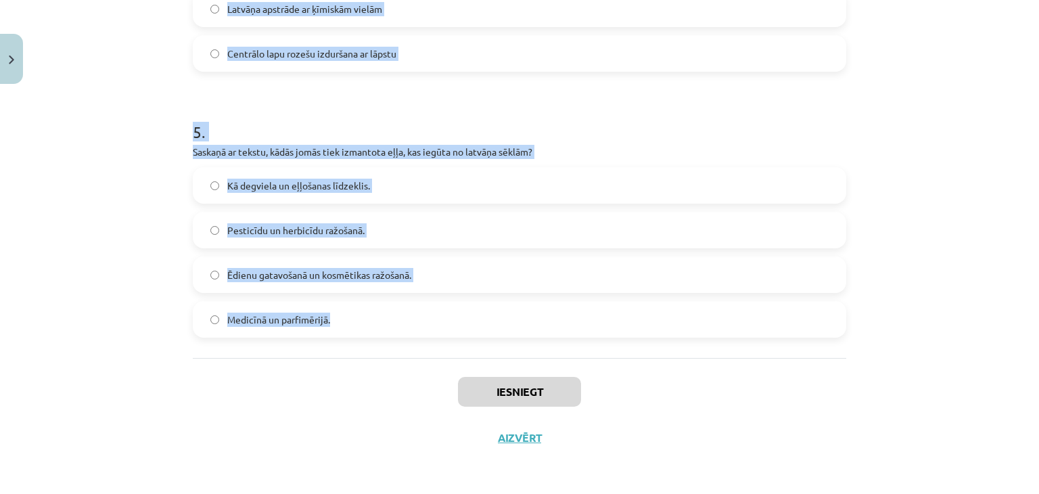
drag, startPoint x: 187, startPoint y: 228, endPoint x: 396, endPoint y: 317, distance: 228.0
click at [396, 317] on div "Mācību tēma: Bioloģijas 9. klases 1. ieskaites mācību materiāls - laboratorijas…" at bounding box center [519, 247] width 1039 height 494
copy form "1 . Kādēļ Sosnovska latvānis sākotnēji tika ievests Latvijā? Lai veidotu ainavi…"
click at [283, 323] on span "Medicīnā un parfimērijā." at bounding box center [278, 320] width 103 height 14
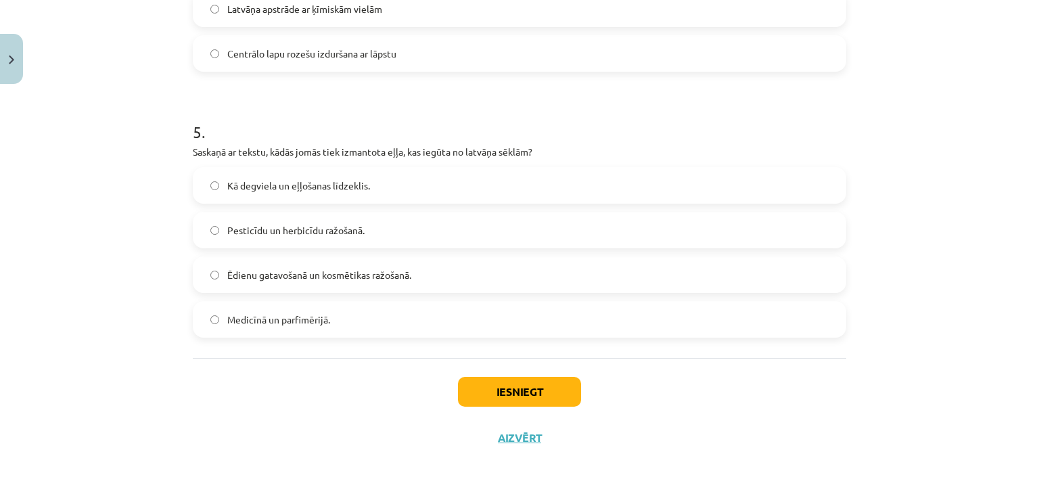
click at [287, 373] on div "Iesniegt Aizvērt" at bounding box center [520, 405] width 654 height 95
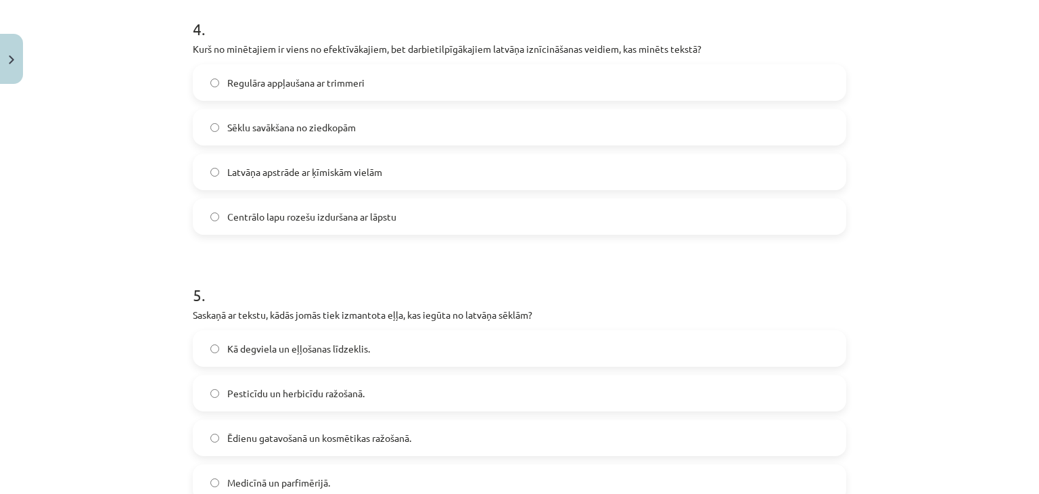
scroll to position [963, 0]
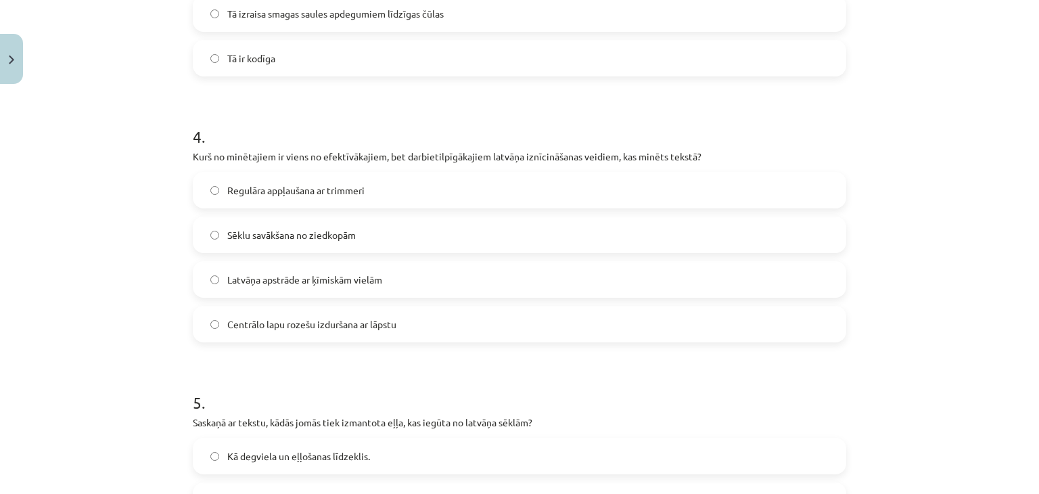
click at [277, 332] on label "Centrālo lapu rozešu izduršana ar lāpstu" at bounding box center [519, 324] width 651 height 34
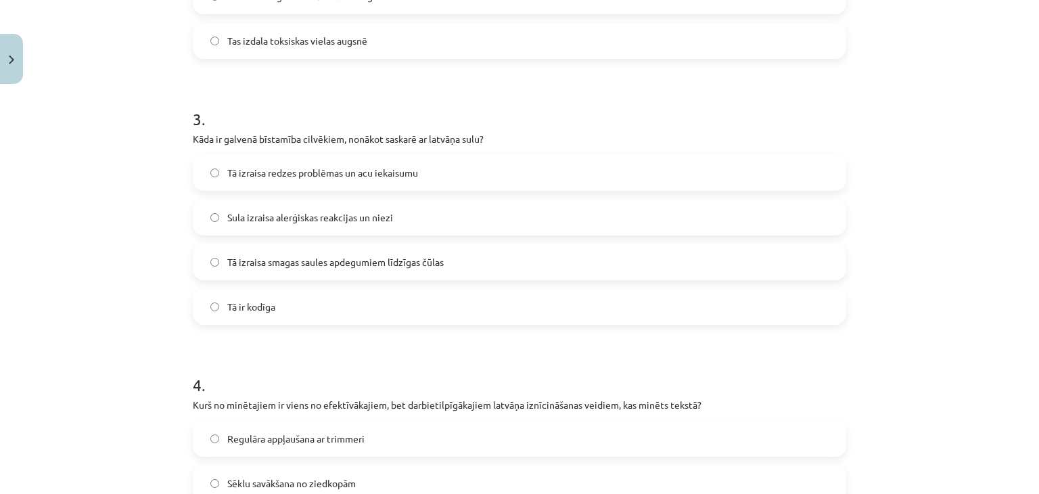
scroll to position [693, 0]
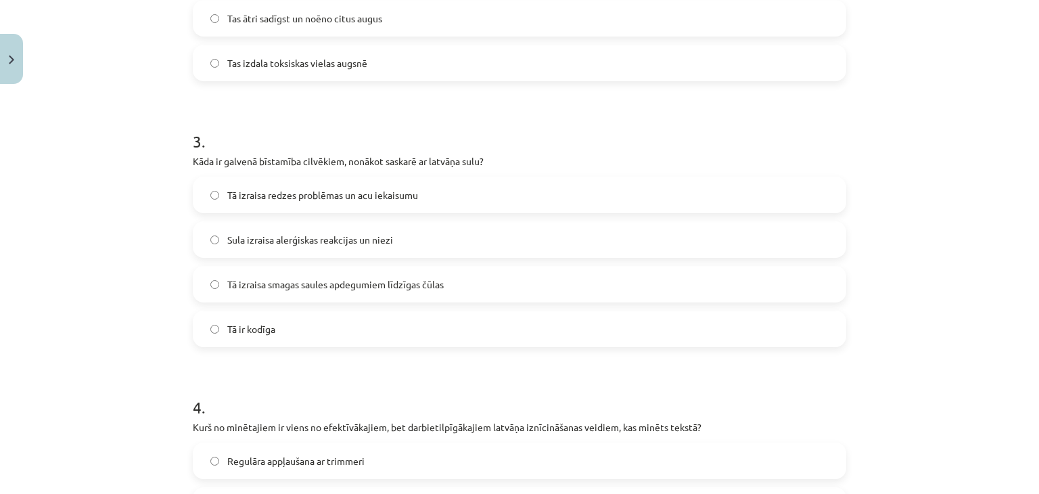
click at [237, 281] on span "Tā izraisa smagas saules apdegumiem līdzīgas čūlas" at bounding box center [335, 284] width 217 height 14
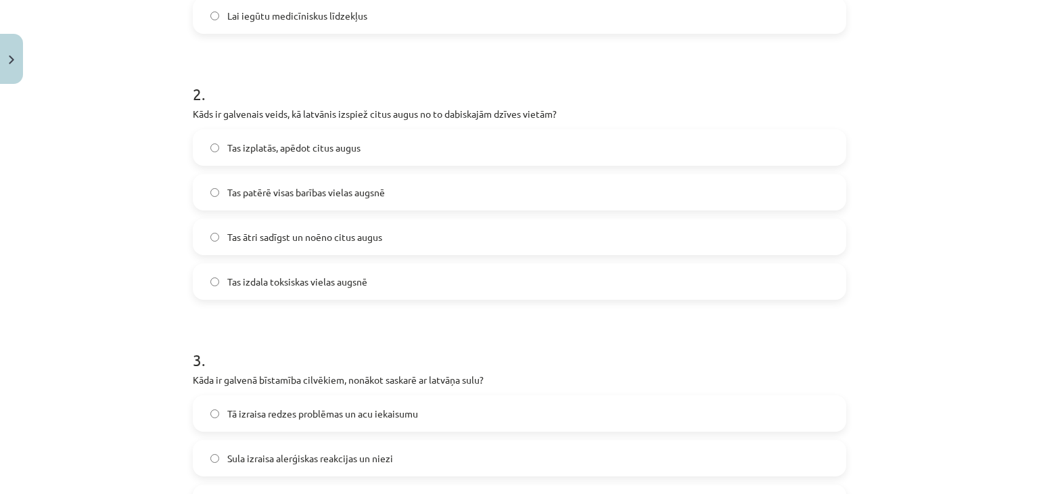
scroll to position [490, 0]
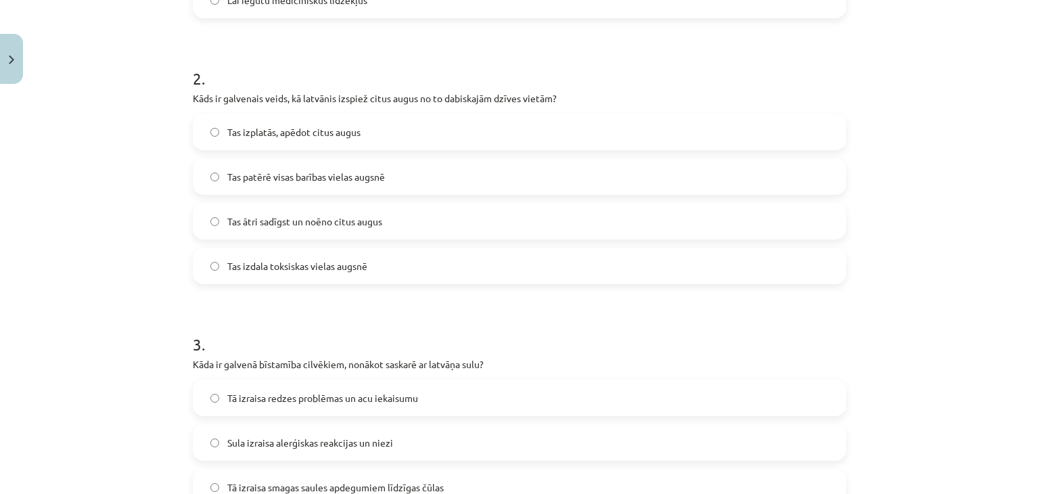
click at [244, 222] on span "Tas ātri sadīgst un noēno citus augus" at bounding box center [304, 221] width 155 height 14
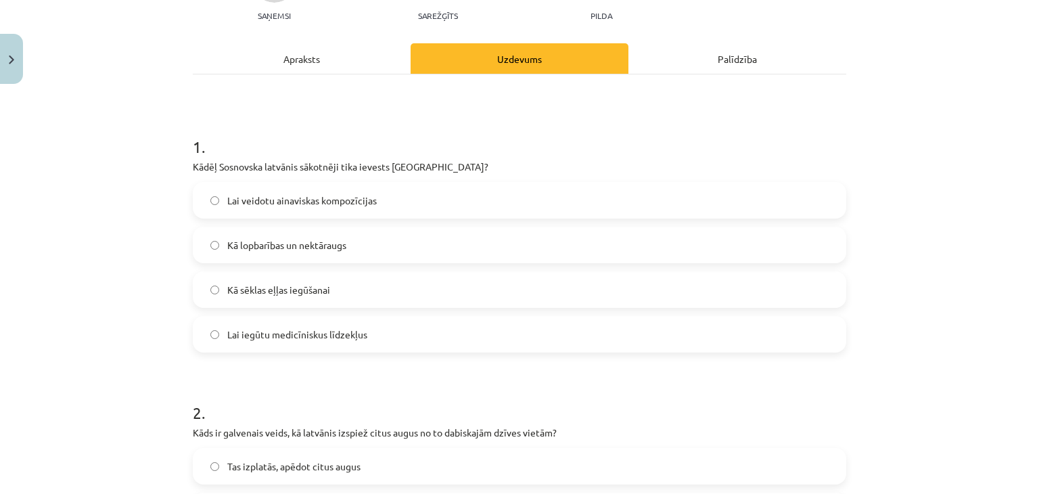
scroll to position [152, 0]
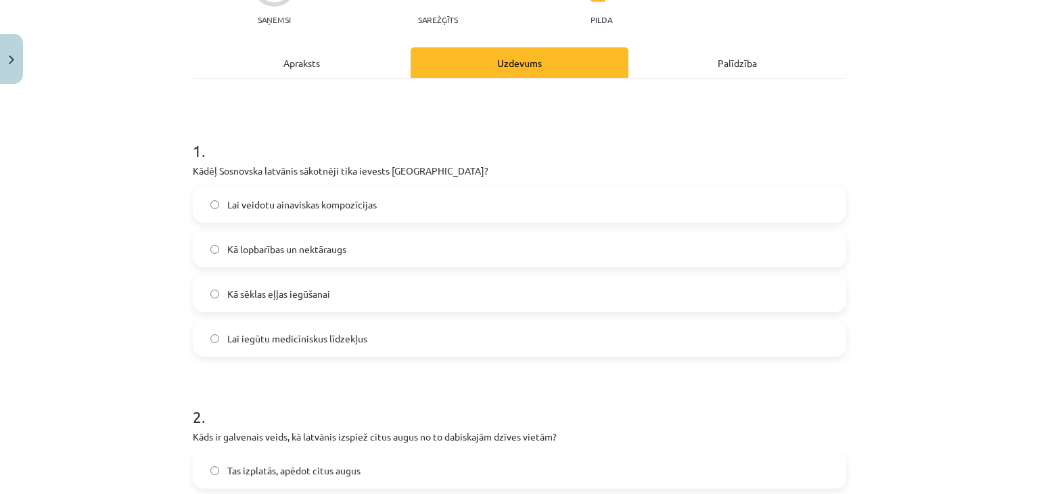
click at [306, 244] on span "Kā lopbarības un nektāraugs" at bounding box center [286, 249] width 119 height 14
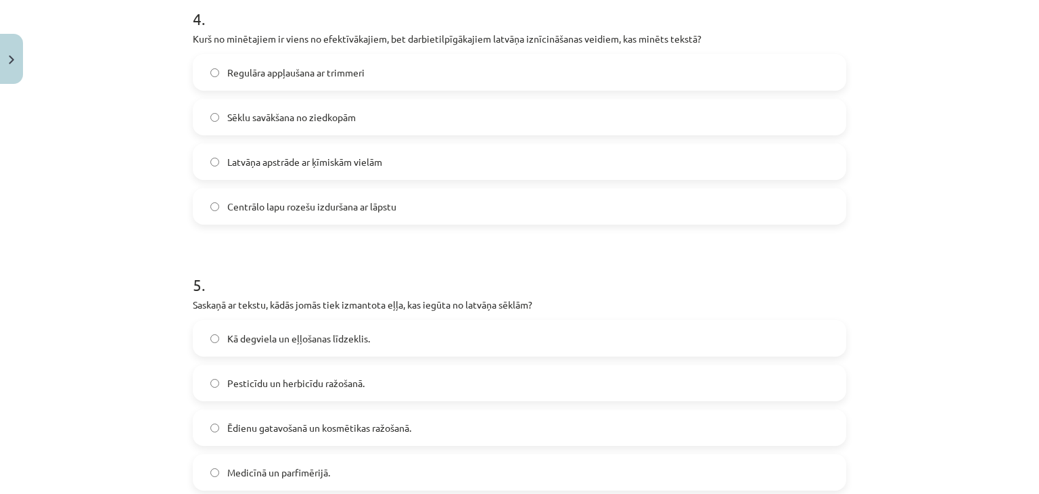
scroll to position [1234, 0]
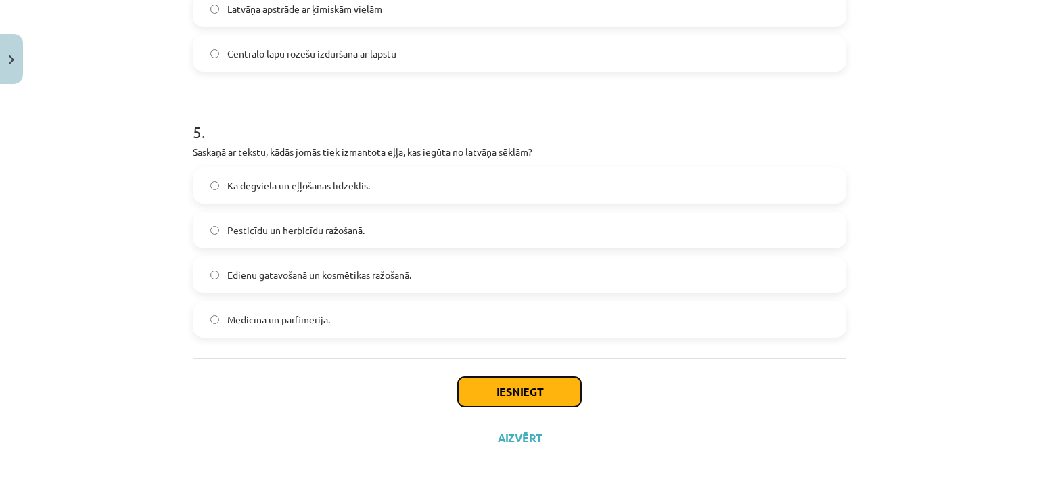
drag, startPoint x: 530, startPoint y: 390, endPoint x: 530, endPoint y: 380, distance: 10.8
click at [530, 390] on button "Iesniegt" at bounding box center [519, 392] width 123 height 30
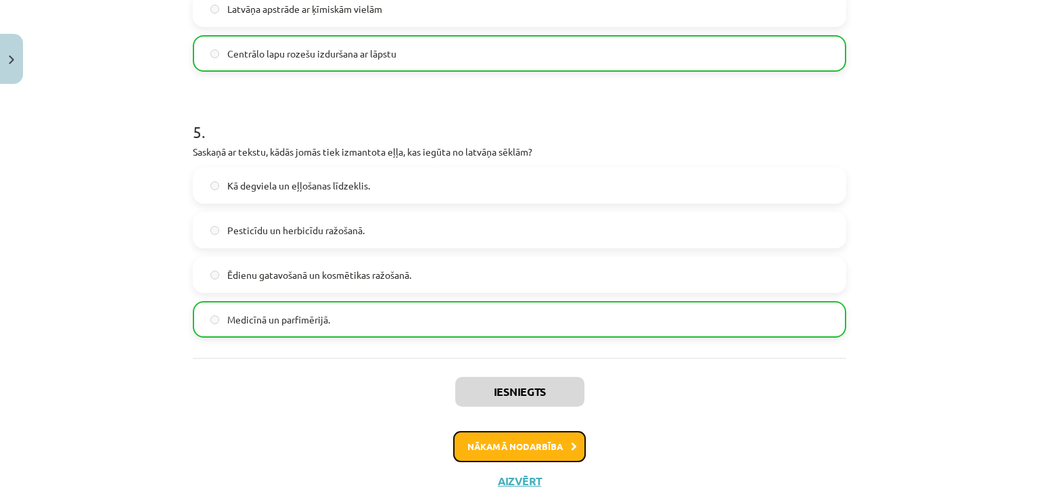
click at [537, 454] on button "Nākamā nodarbība" at bounding box center [519, 446] width 133 height 31
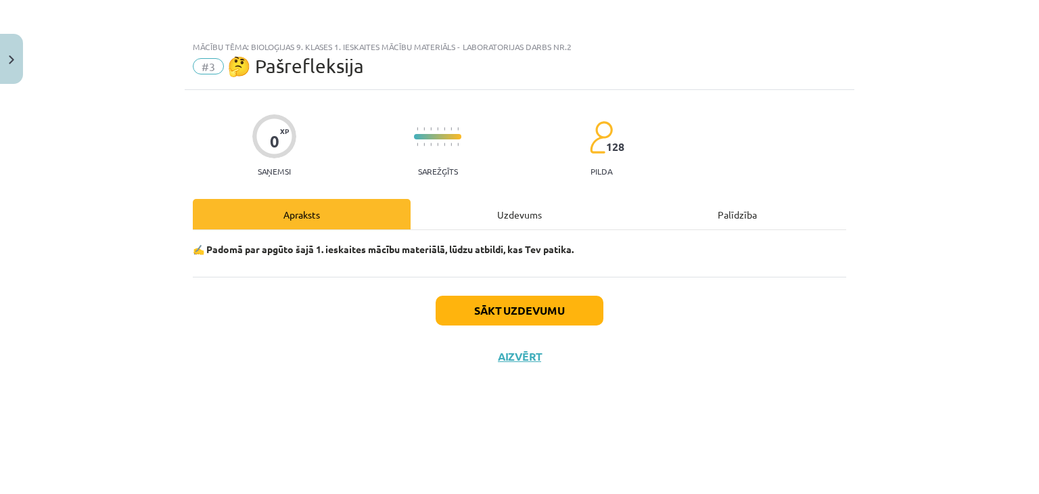
scroll to position [0, 0]
click at [522, 215] on div "Uzdevums" at bounding box center [520, 214] width 218 height 30
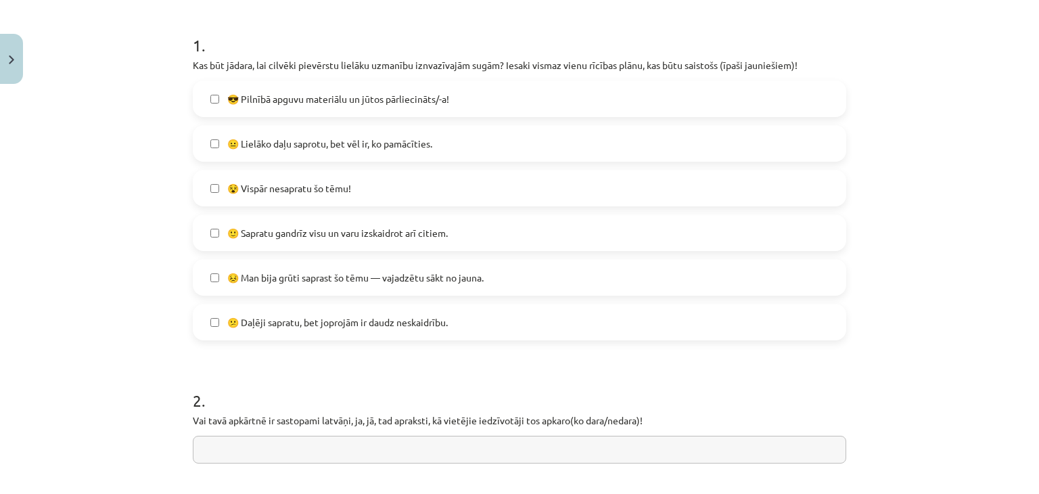
scroll to position [271, 0]
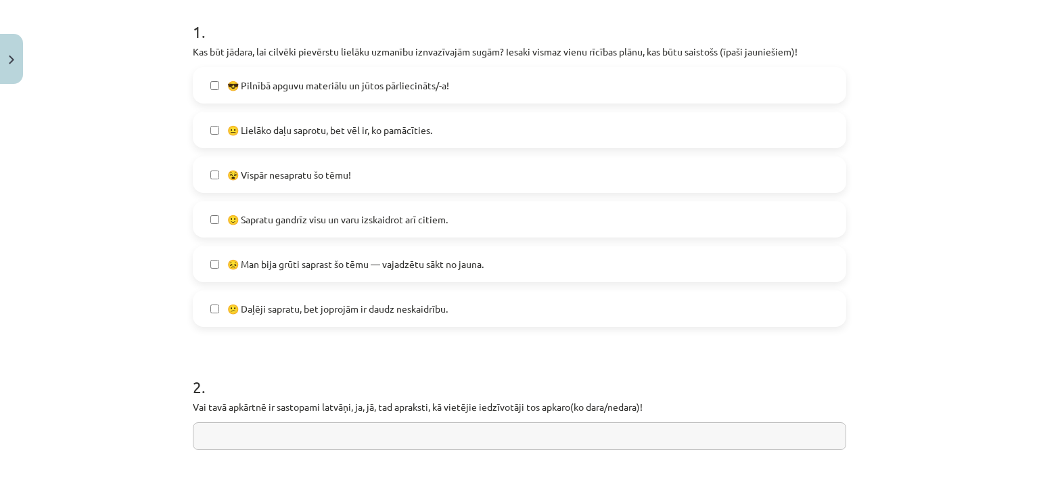
click at [287, 129] on span "😐 Lielāko daļu saprotu, bet vēl ir, ko pamācīties." at bounding box center [329, 130] width 205 height 14
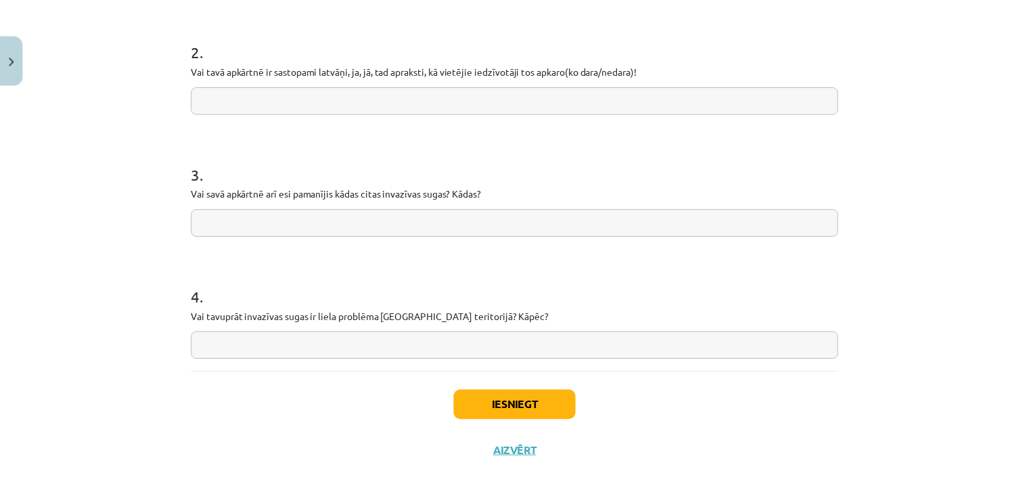
scroll to position [622, 0]
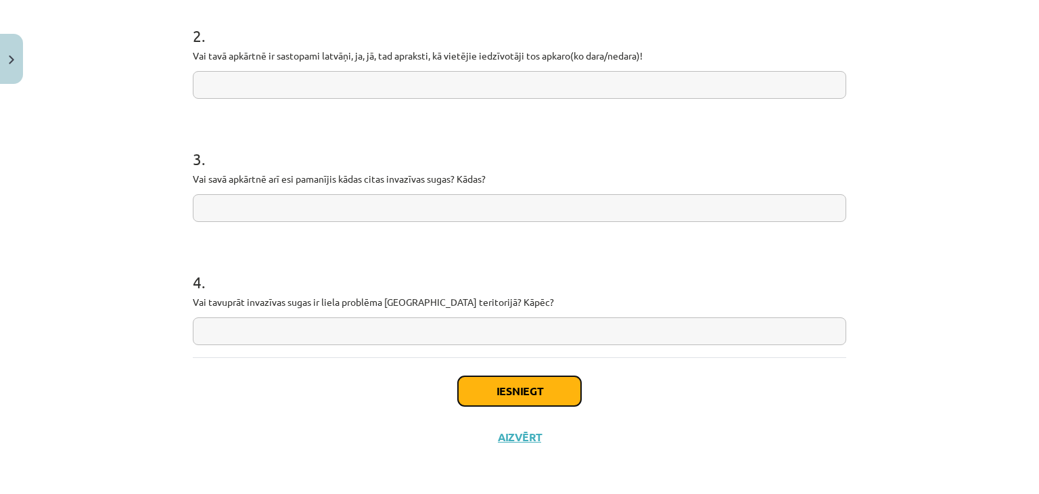
click at [490, 399] on button "Iesniegt" at bounding box center [519, 391] width 123 height 30
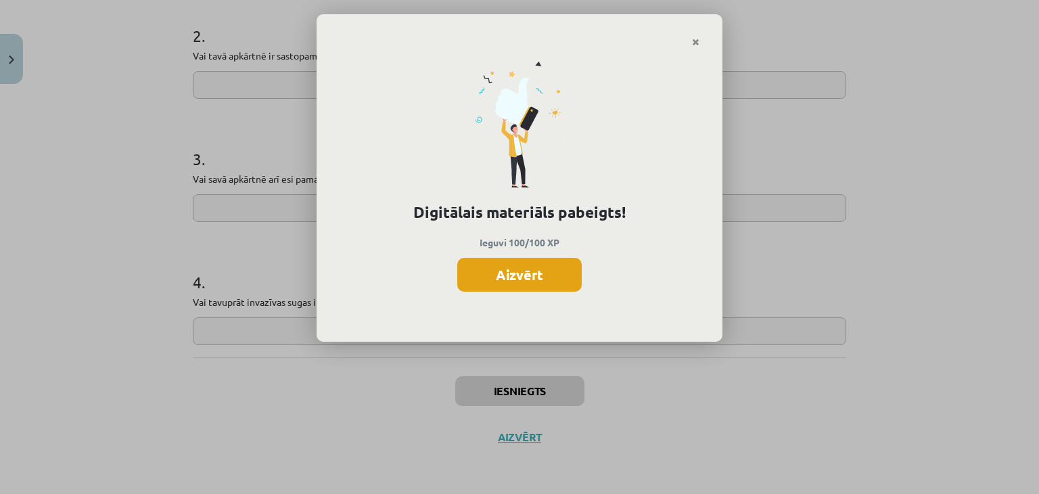
click at [504, 289] on button "Aizvērt" at bounding box center [519, 275] width 124 height 34
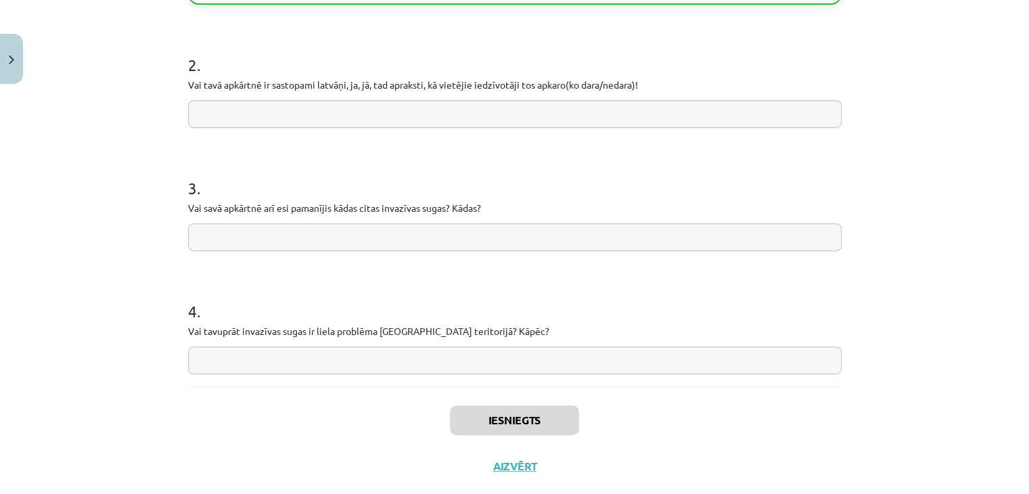
scroll to position [554, 0]
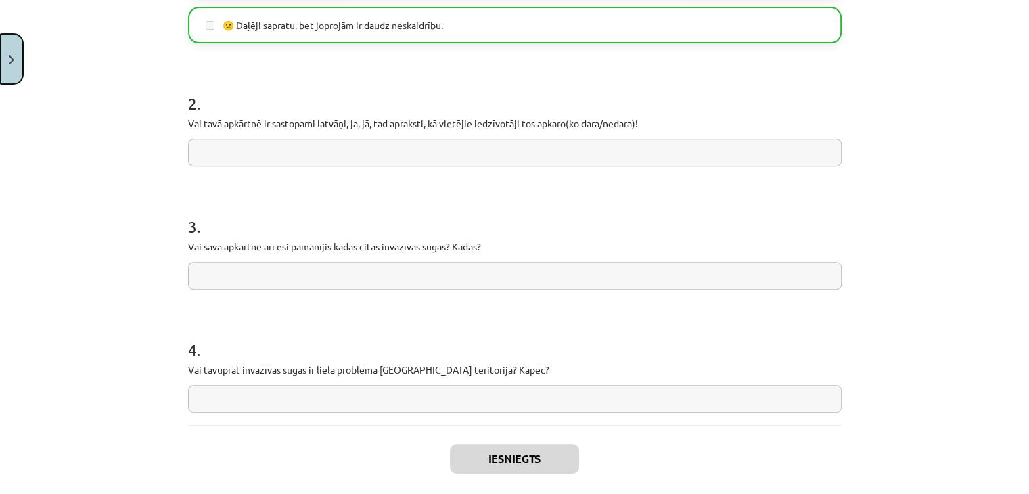
click at [22, 76] on button "Close" at bounding box center [11, 59] width 23 height 50
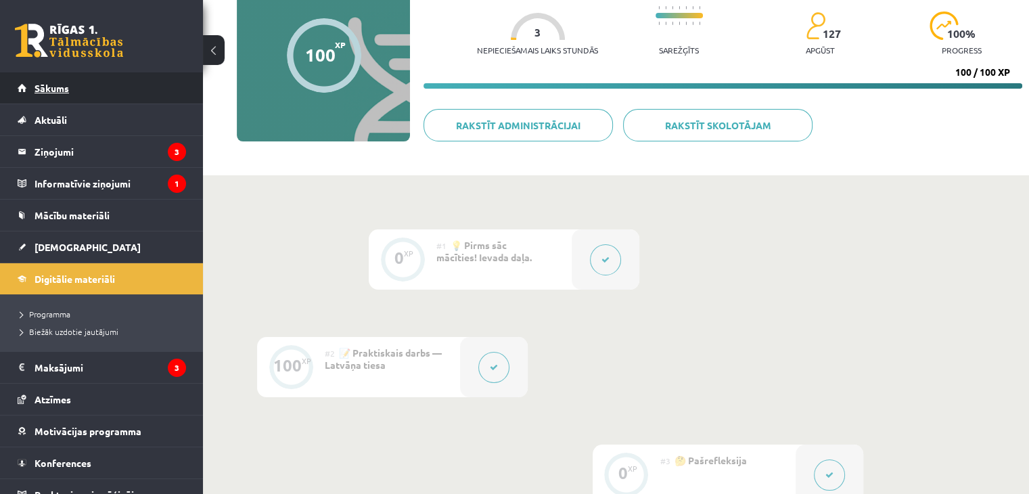
click at [54, 90] on span "Sākums" at bounding box center [52, 88] width 35 height 12
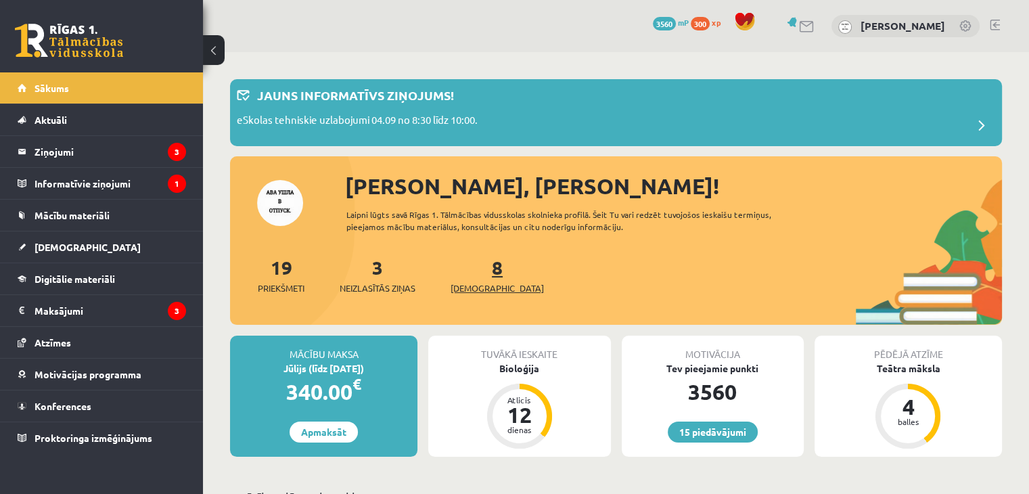
click at [469, 286] on span "[DEMOGRAPHIC_DATA]" at bounding box center [497, 288] width 93 height 14
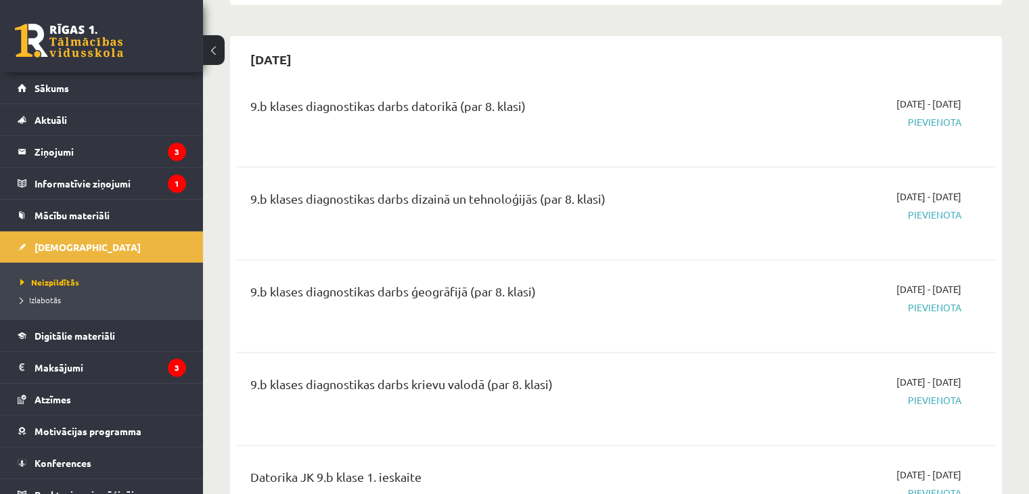
scroll to position [2774, 0]
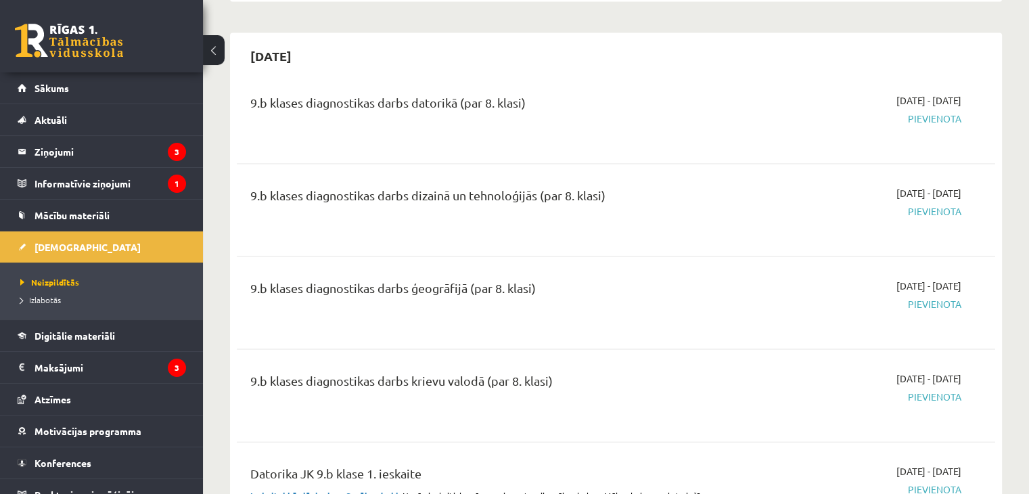
click at [614, 315] on div "9.b klases diagnostikas darbs ģeogrāfijā (par 8. klasi) [DATE] - [DATE] [GEOGRA…" at bounding box center [616, 303] width 758 height 76
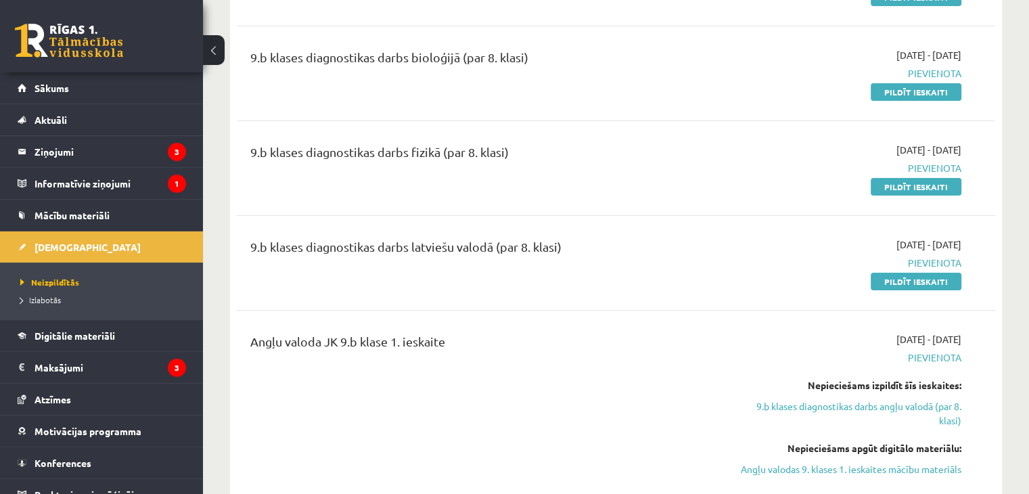
scroll to position [135, 0]
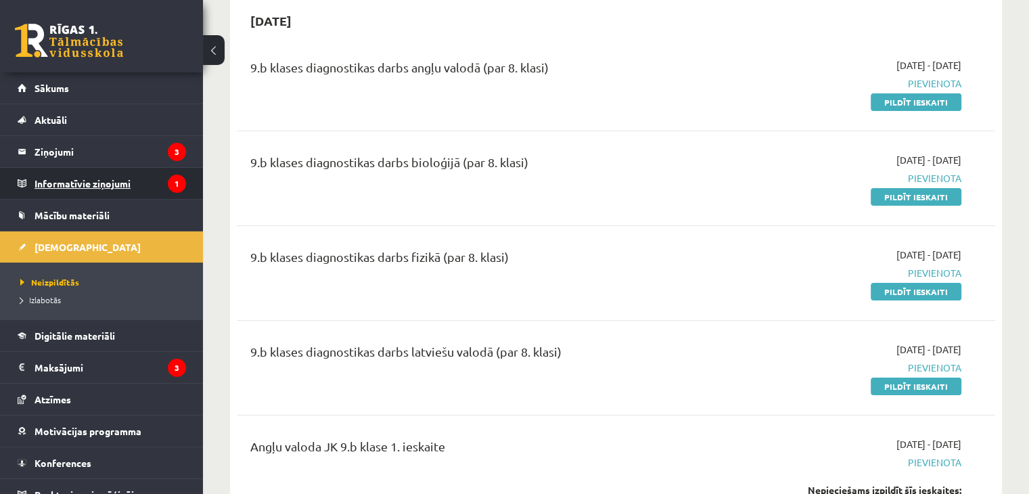
click at [107, 196] on legend "Informatīvie ziņojumi 1" at bounding box center [111, 183] width 152 height 31
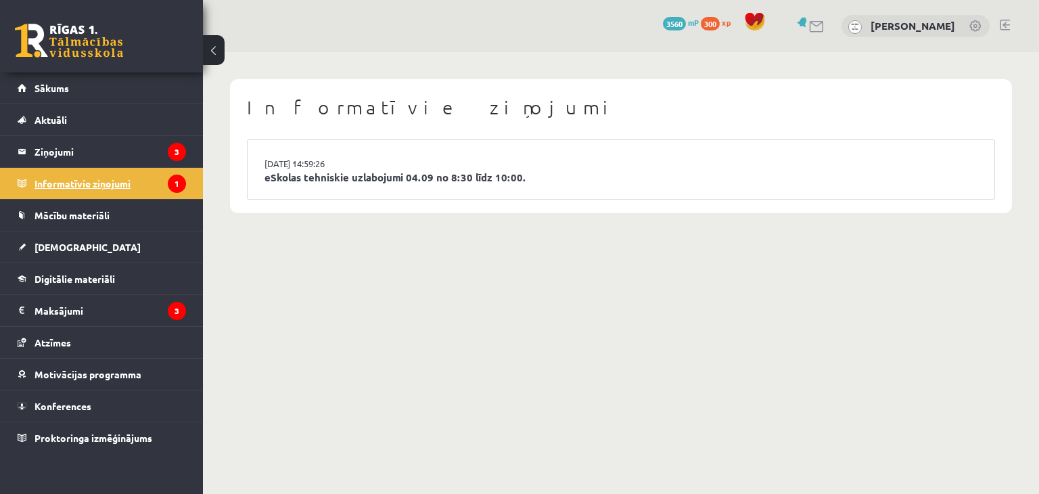
click at [73, 168] on legend "Informatīvie ziņojumi 1" at bounding box center [111, 183] width 152 height 31
click at [81, 159] on legend "Ziņojumi 3" at bounding box center [111, 151] width 152 height 31
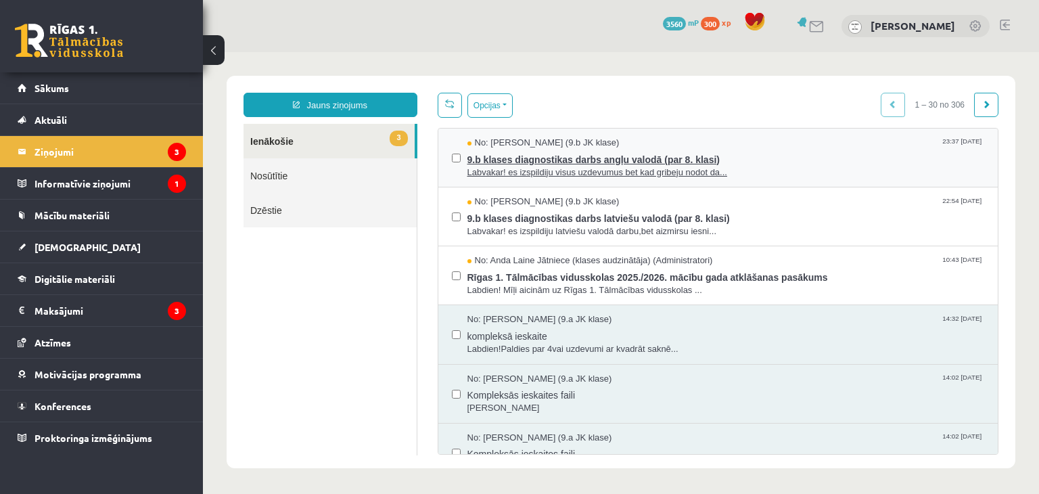
click at [596, 170] on span "Labvakar! es izspildiju visus uzdevumus bet kad gribeju nodot da..." at bounding box center [727, 172] width 518 height 13
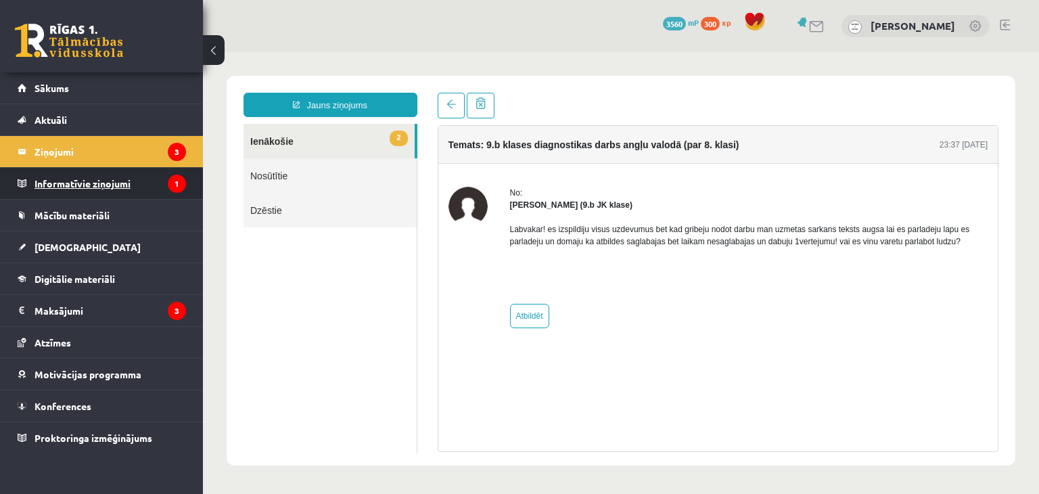
click at [57, 177] on legend "Informatīvie ziņojumi 1" at bounding box center [111, 183] width 152 height 31
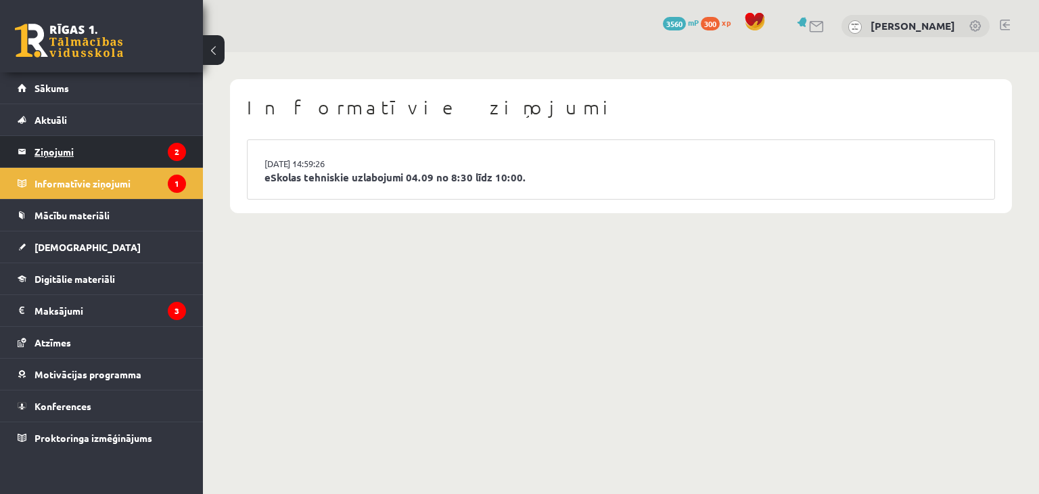
click at [73, 156] on legend "Ziņojumi 2" at bounding box center [111, 151] width 152 height 31
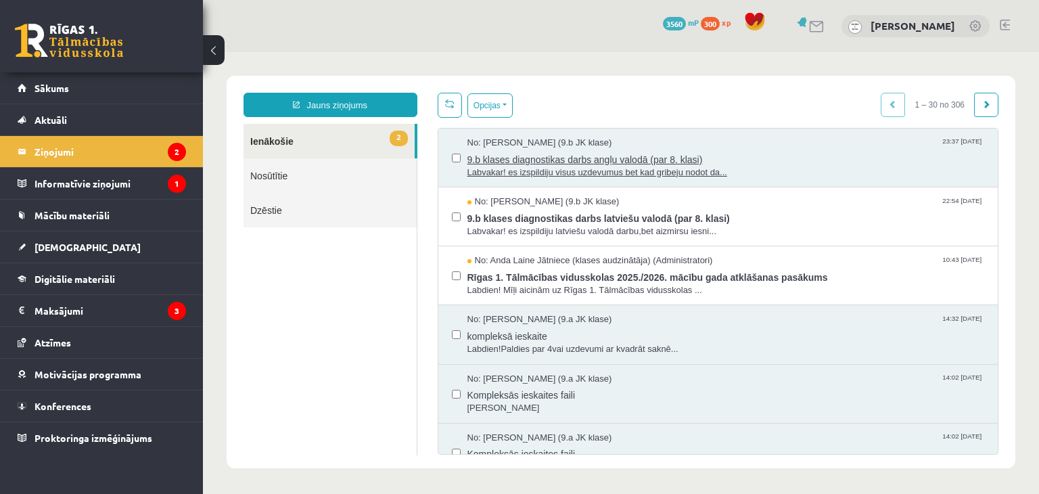
click at [538, 158] on span "9.b klases diagnostikas darbs angļu valodā (par 8. klasi)" at bounding box center [727, 158] width 518 height 17
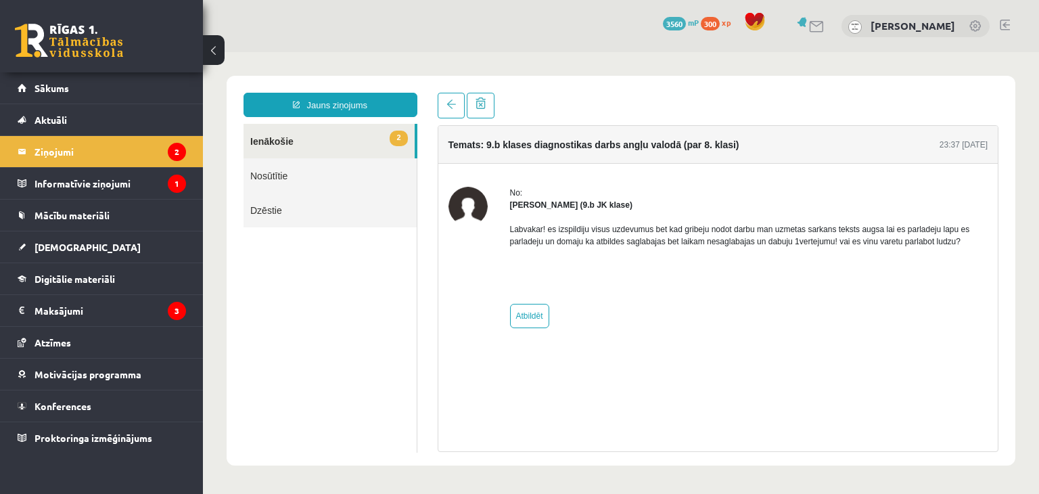
click at [309, 139] on link "2 Ienākošie" at bounding box center [329, 141] width 171 height 35
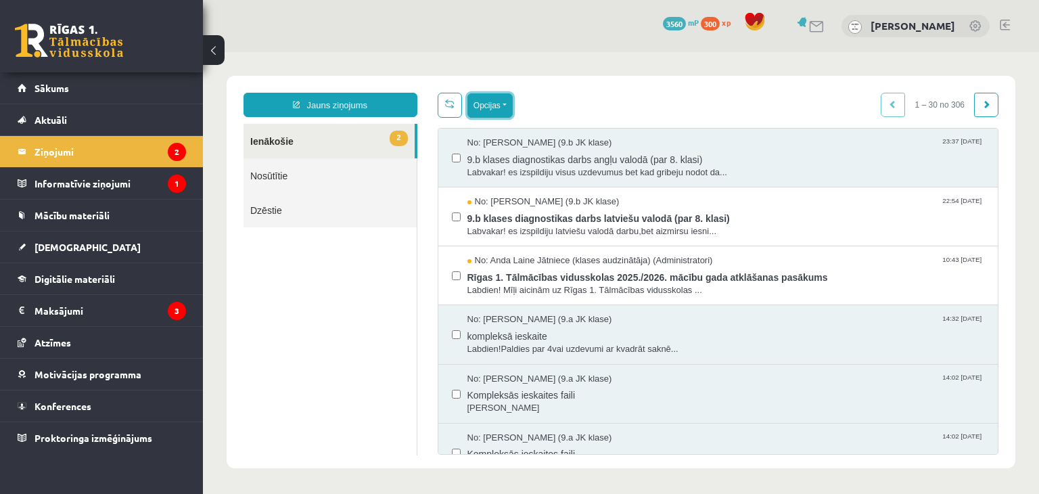
click at [484, 110] on button "Opcijas" at bounding box center [490, 105] width 45 height 24
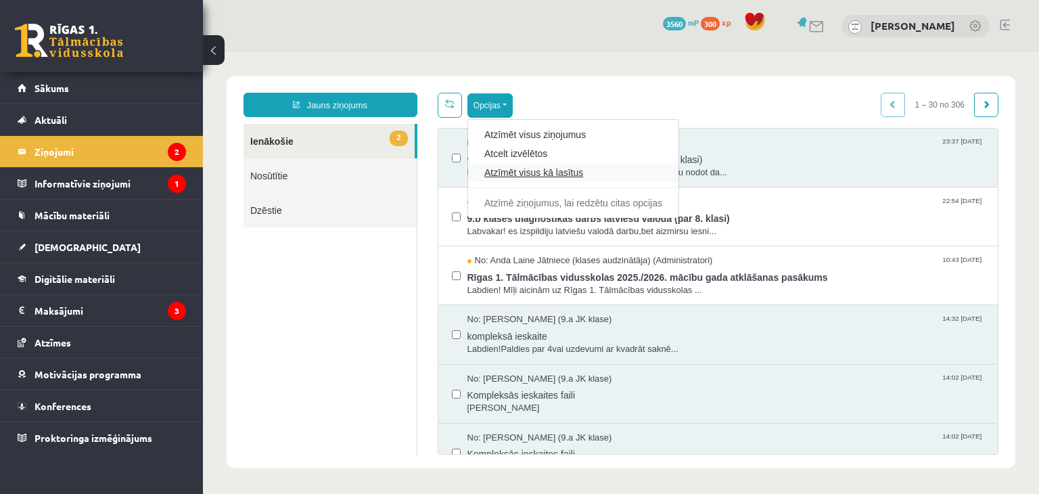
click at [509, 175] on link "Atzīmēt visus kā lasītus" at bounding box center [573, 173] width 178 height 14
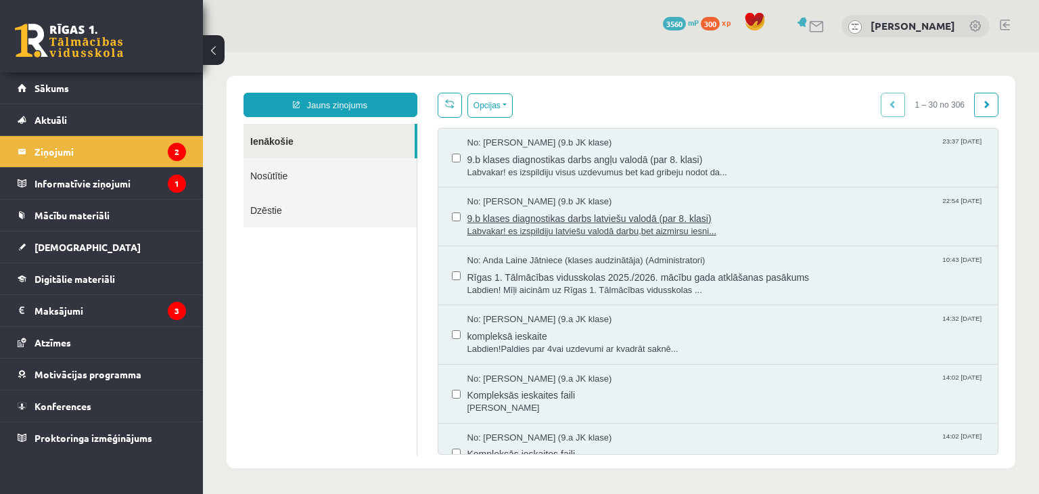
click at [588, 228] on span "Labvakar! es izspildiju latviešu valodā darbu,bet aizmirsu iesni..." at bounding box center [727, 231] width 518 height 13
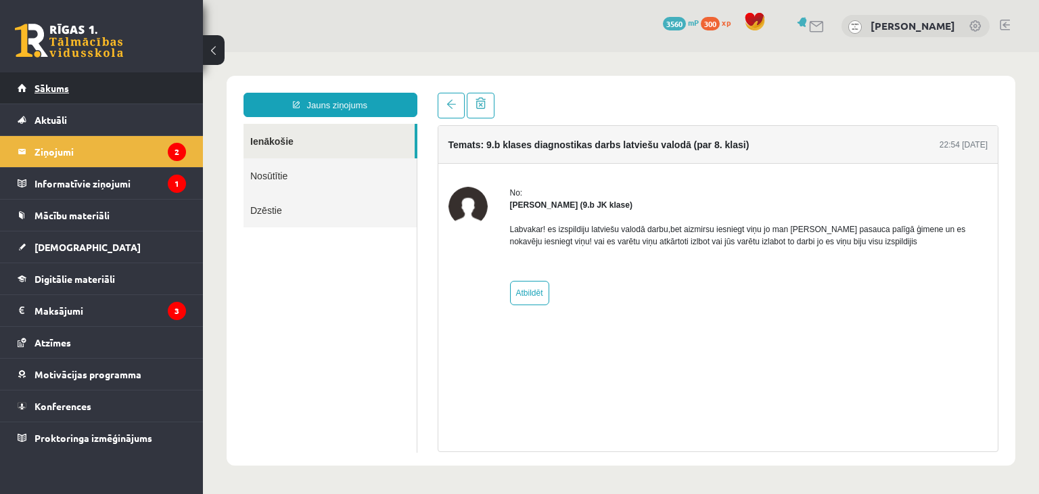
click at [110, 90] on link "Sākums" at bounding box center [102, 87] width 168 height 31
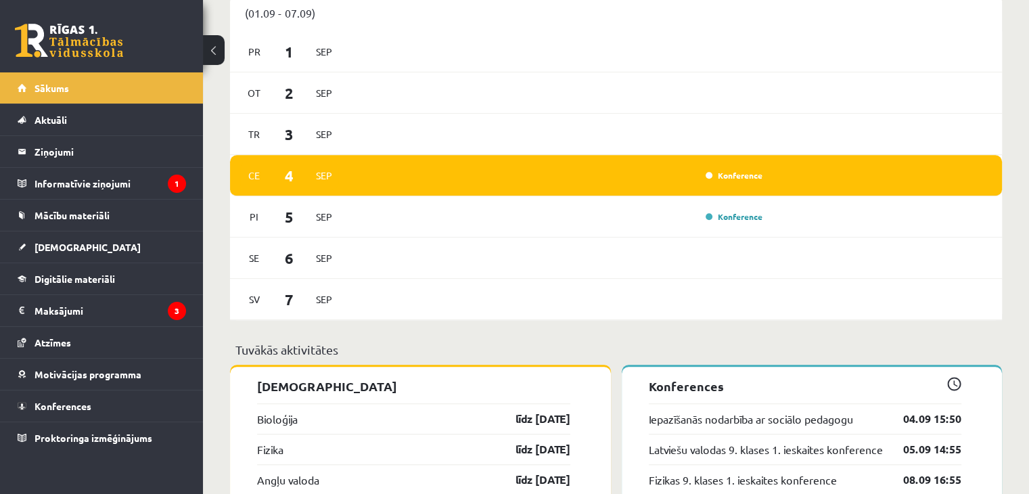
scroll to position [1053, 0]
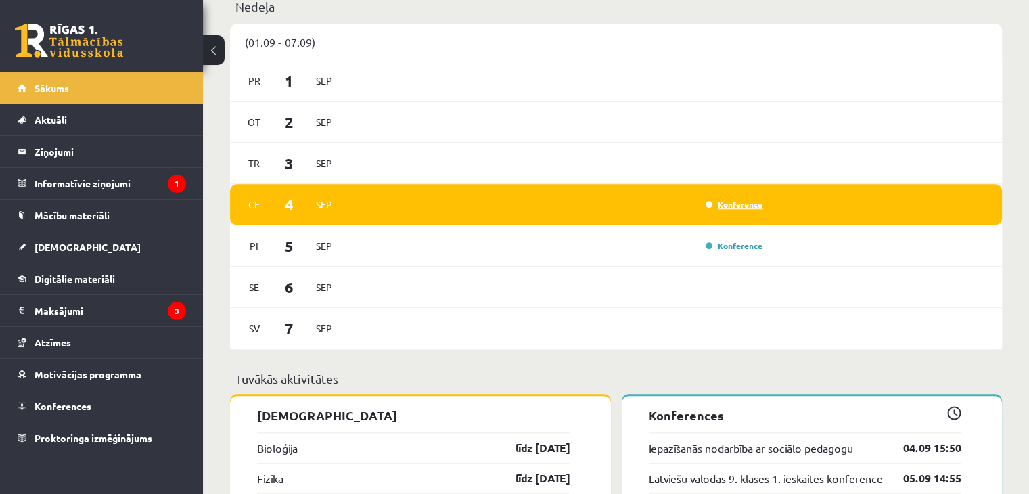
click at [739, 207] on link "Konference" at bounding box center [734, 204] width 57 height 11
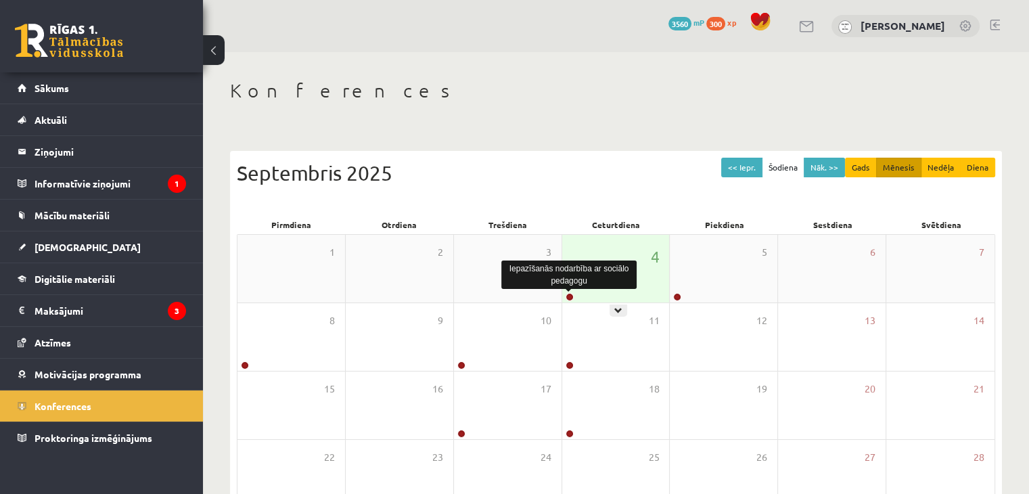
click at [572, 296] on link at bounding box center [570, 297] width 8 height 8
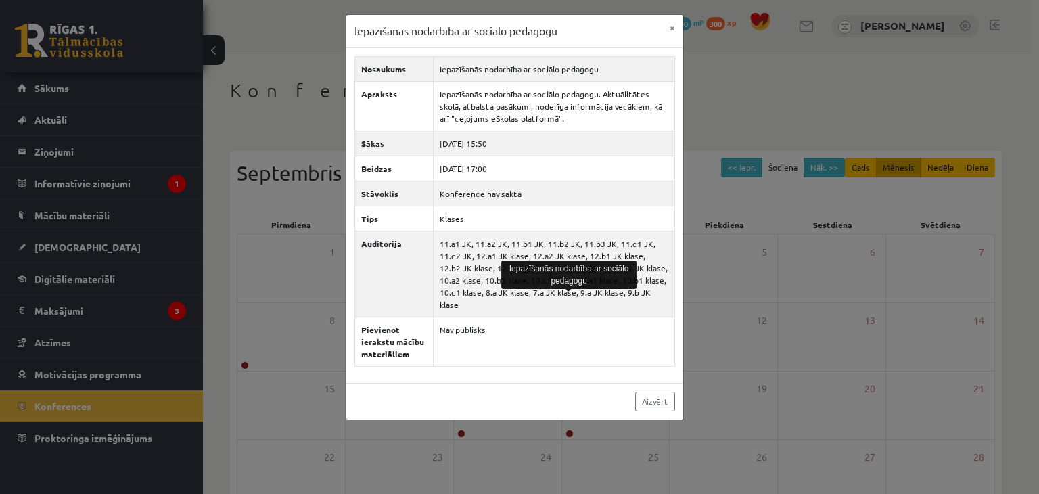
click at [782, 315] on div "Iepazīšanās nodarbība ar sociālo pedagogu × Nosaukums Iepazīšanās nodarbība ar …" at bounding box center [519, 247] width 1039 height 494
